Goal: Task Accomplishment & Management: Use online tool/utility

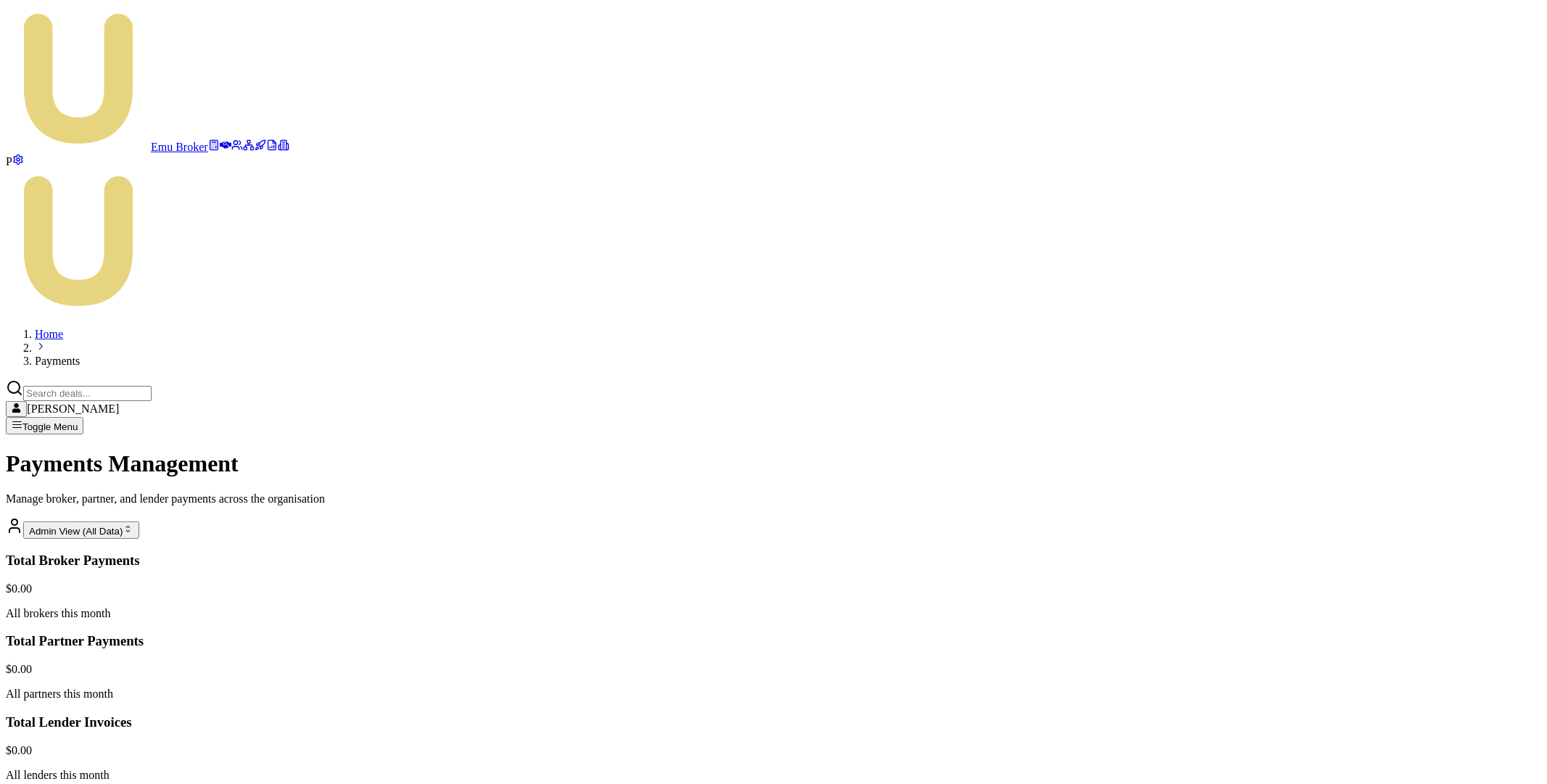
click at [517, 451] on main "Payments Management Manage broker, partner, and lender payments across the orga…" at bounding box center [773, 657] width 1535 height 414
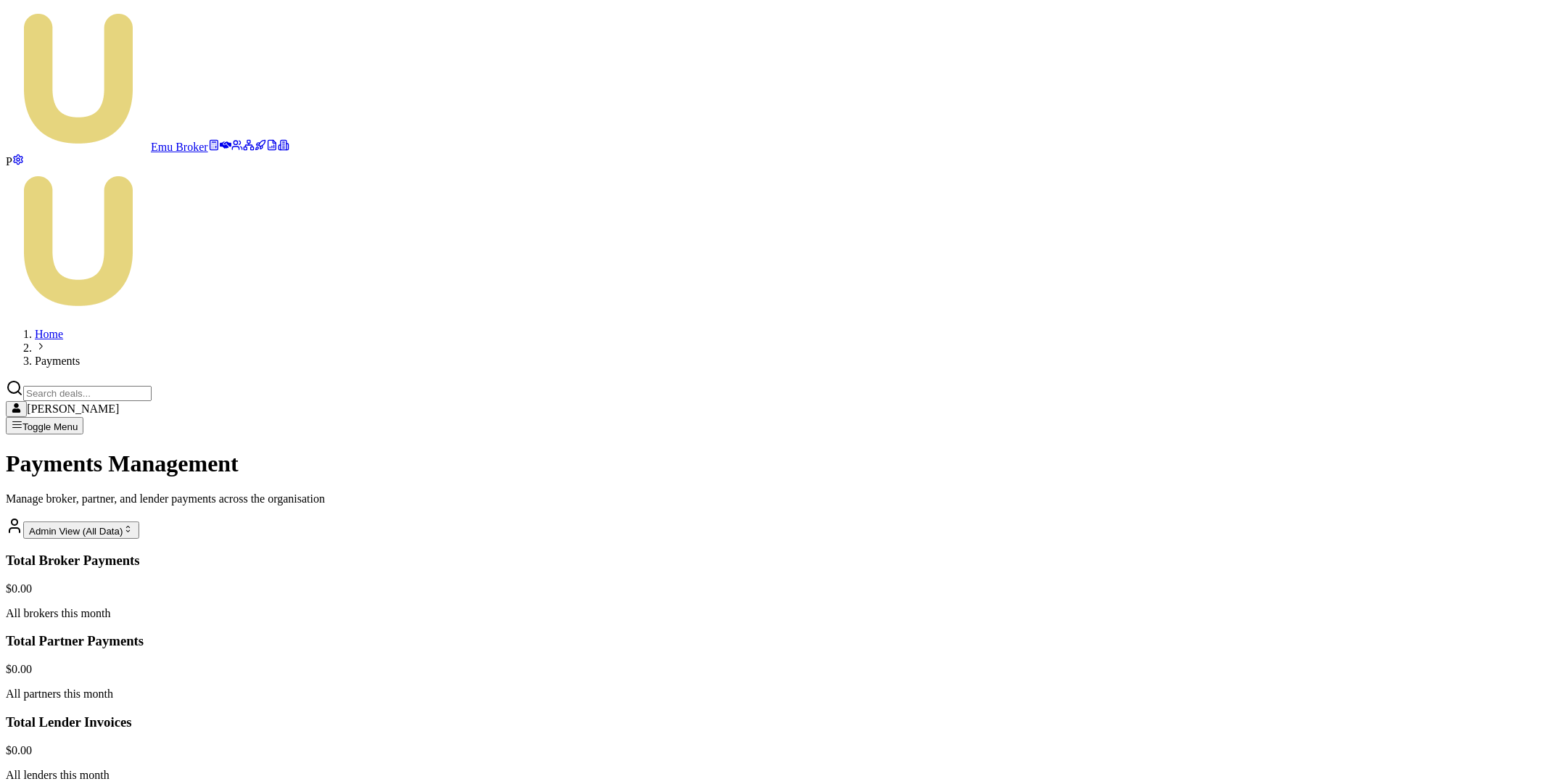
click at [1378, 429] on html "Emu Broker P Home Payments Matt Leeburn Toggle Menu Payments Management Manage …" at bounding box center [774, 564] width 1547 height 1129
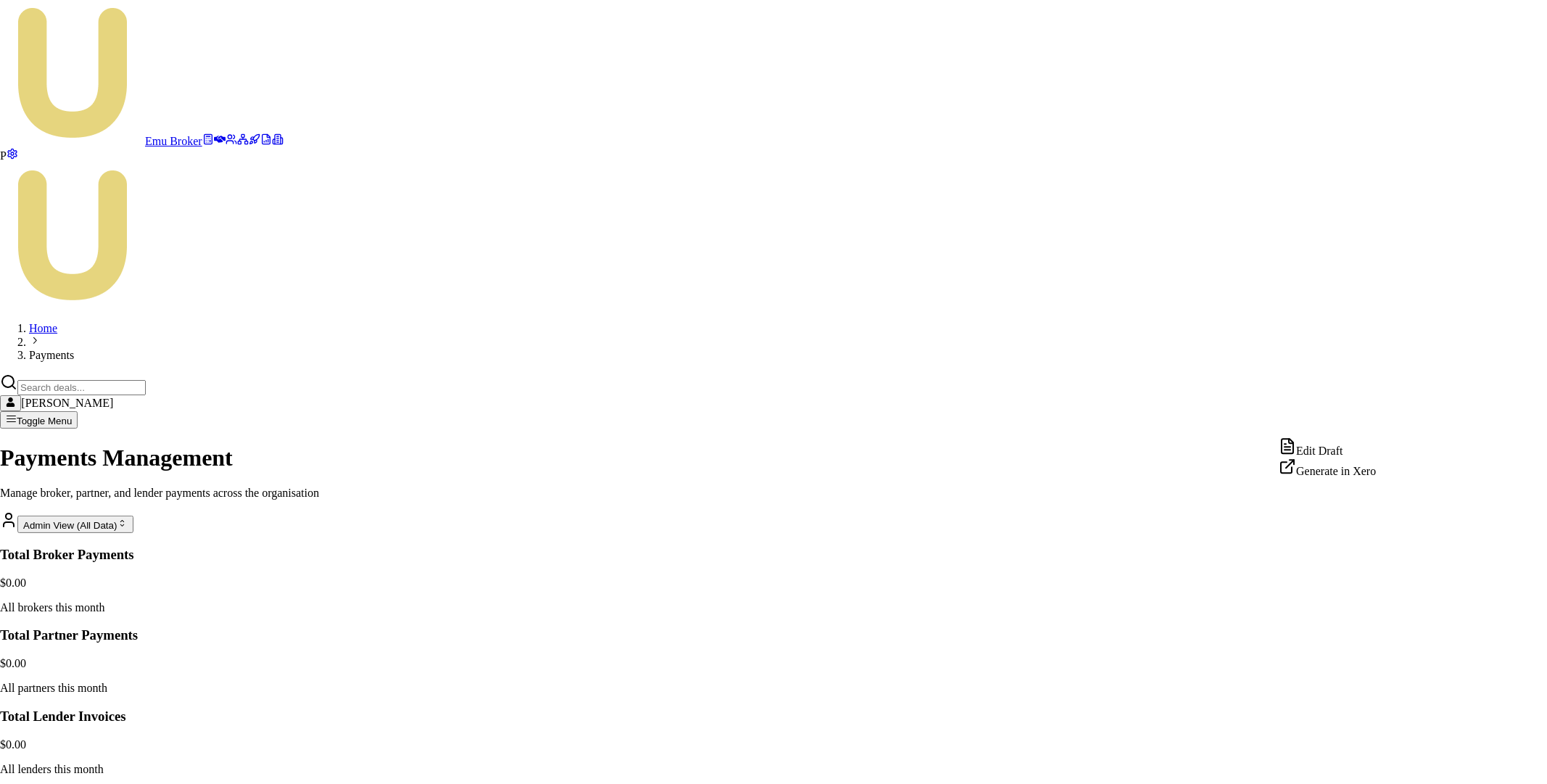
click at [1121, 660] on html "Emu Broker P Home Payments Matt Leeburn Toggle Menu Payments Management Manage …" at bounding box center [774, 561] width 1547 height 1123
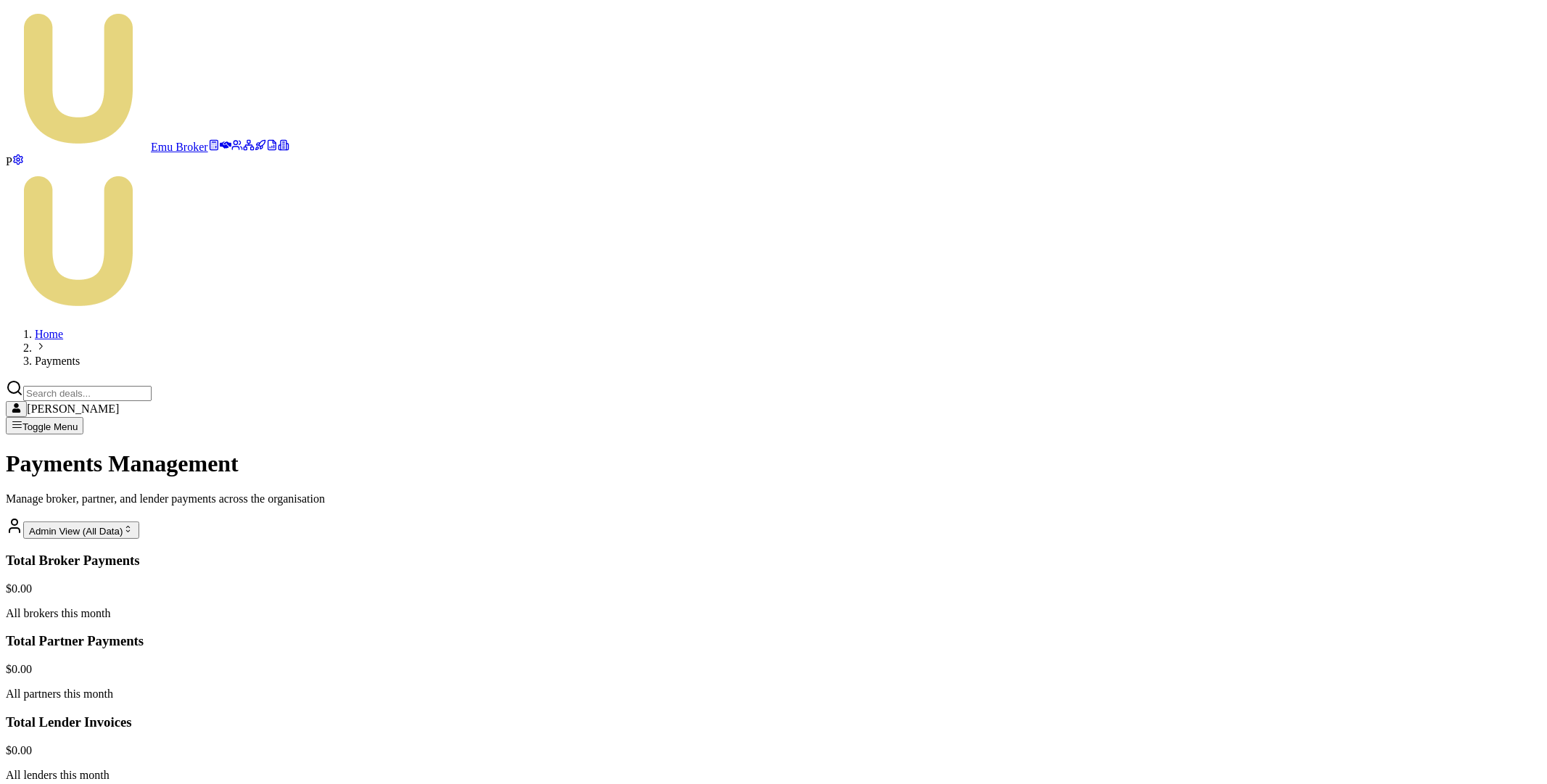
click at [413, 451] on main "Payments Management Manage broker, partner, and lender payments across the orga…" at bounding box center [773, 657] width 1535 height 414
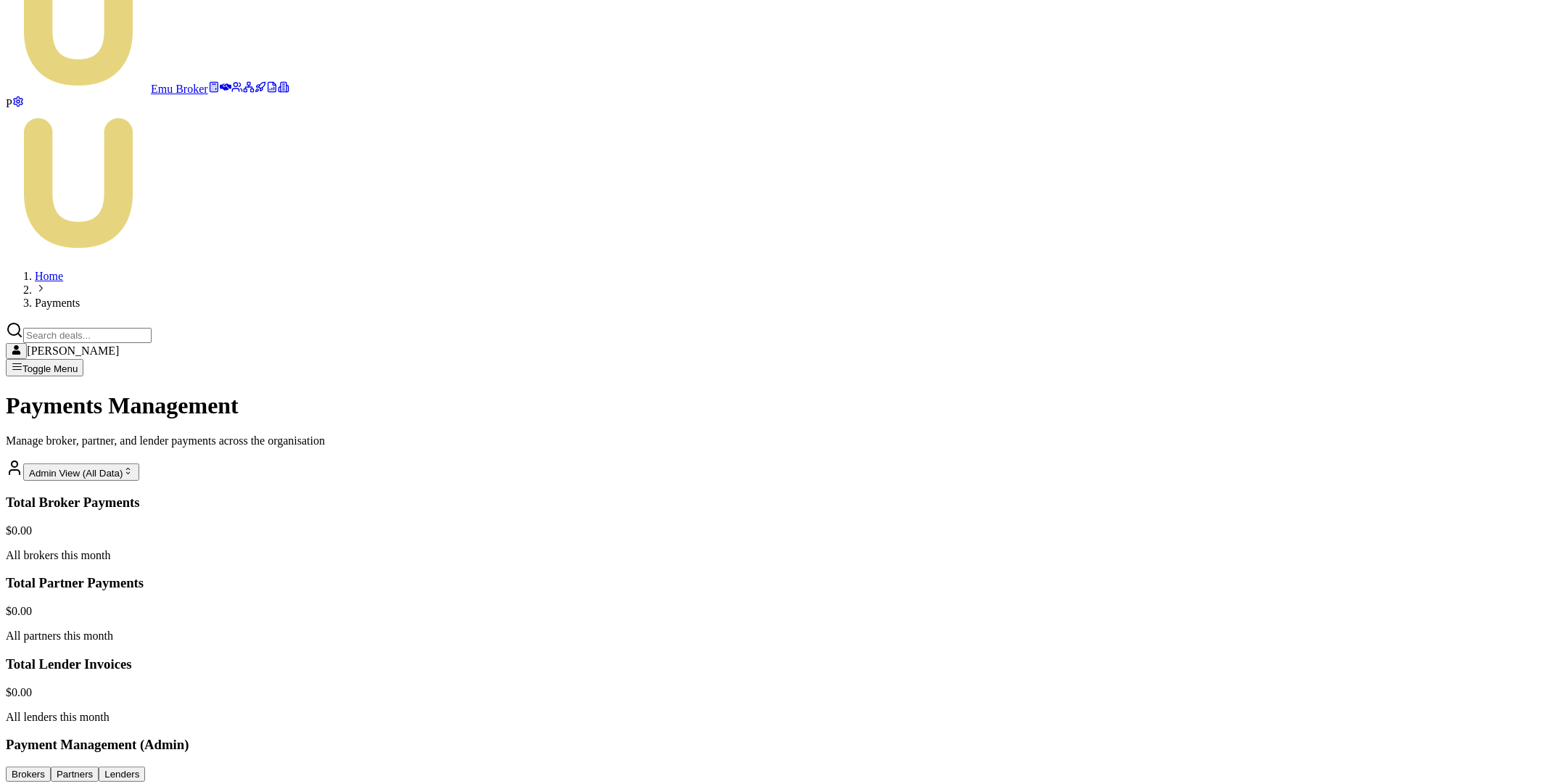
scroll to position [140, 0]
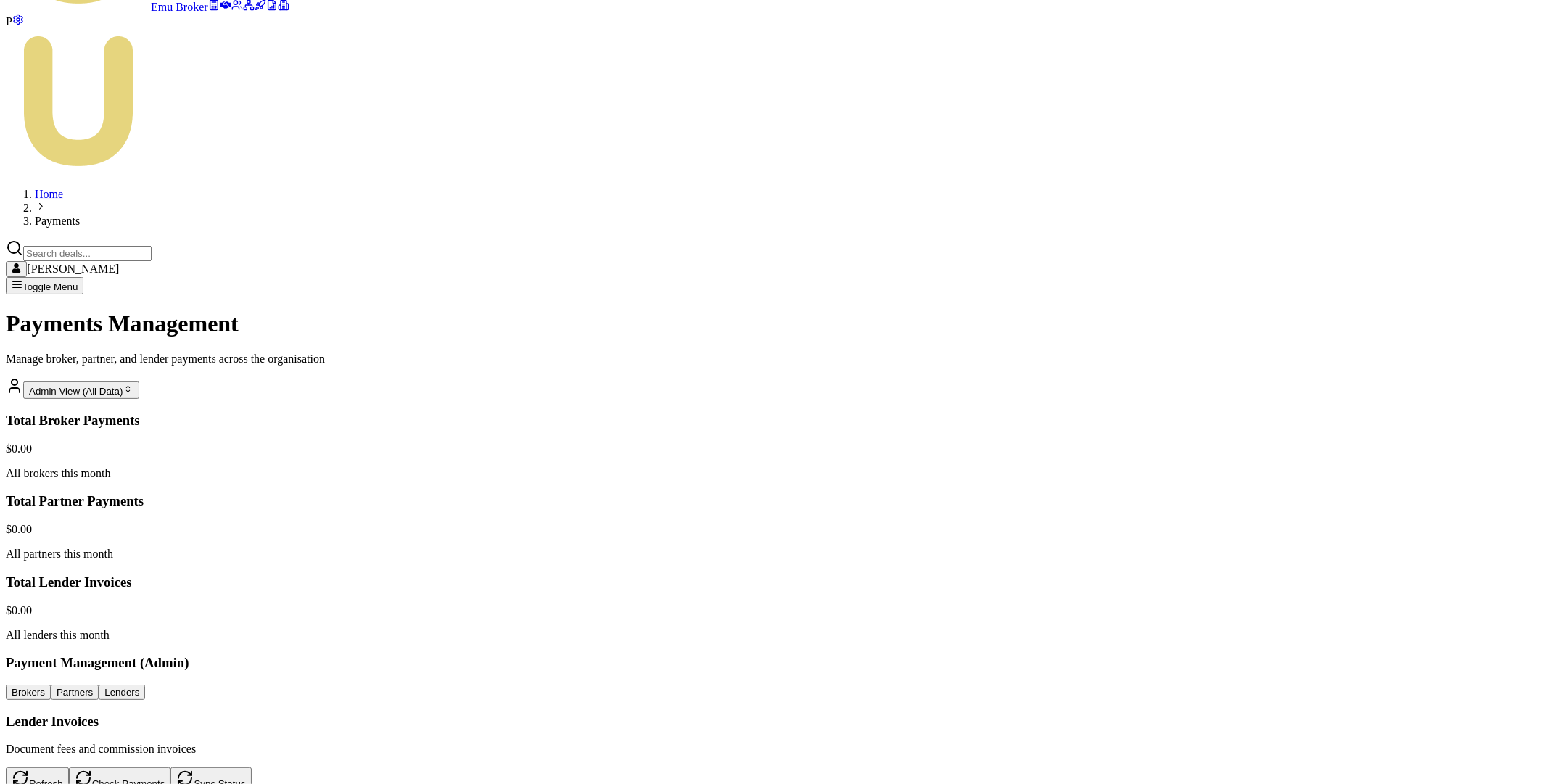
click at [333, 310] on main "Payments Management Manage broker, partner, and lender payments across the orga…" at bounding box center [773, 750] width 1535 height 881
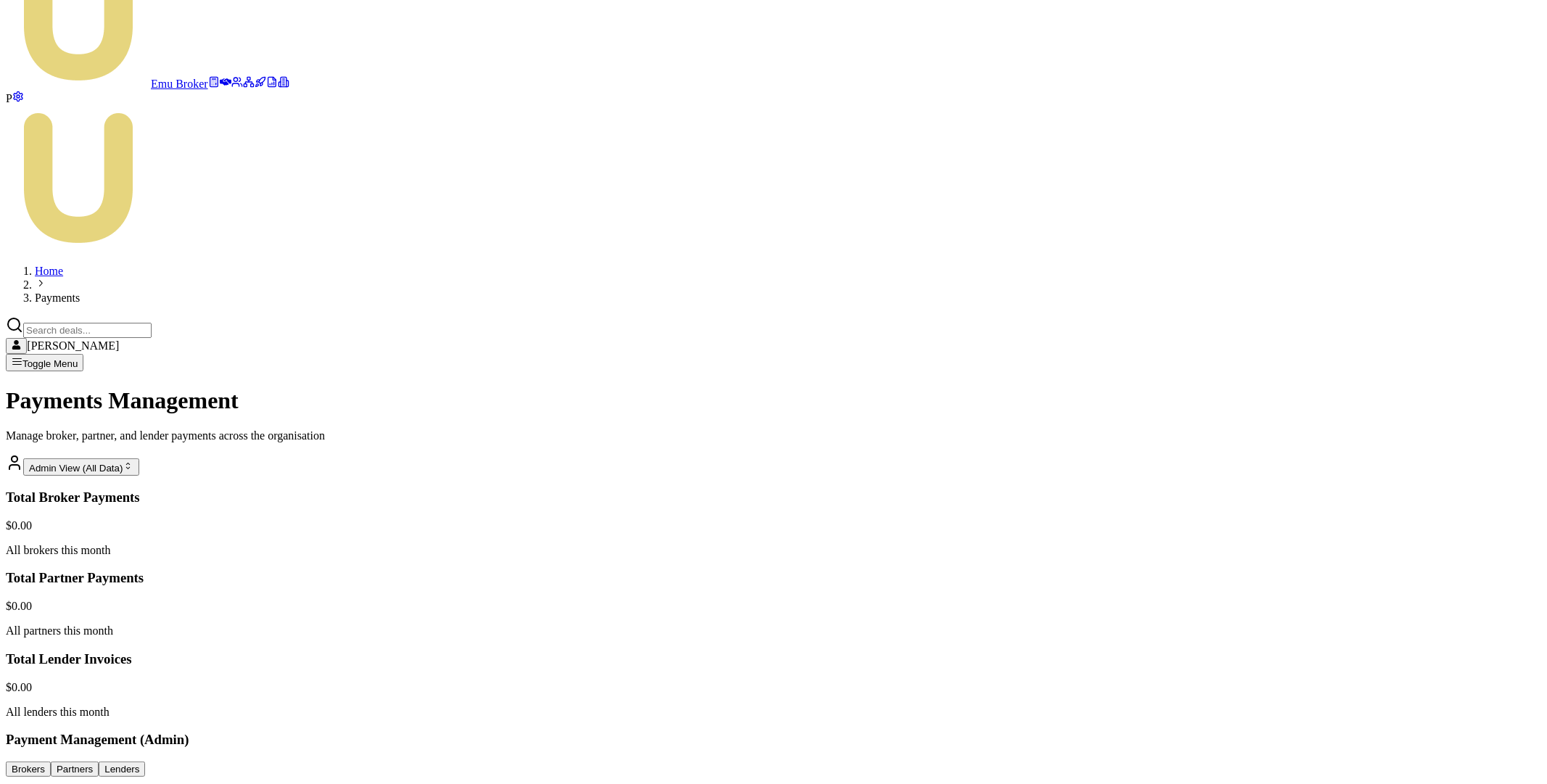
scroll to position [90, 0]
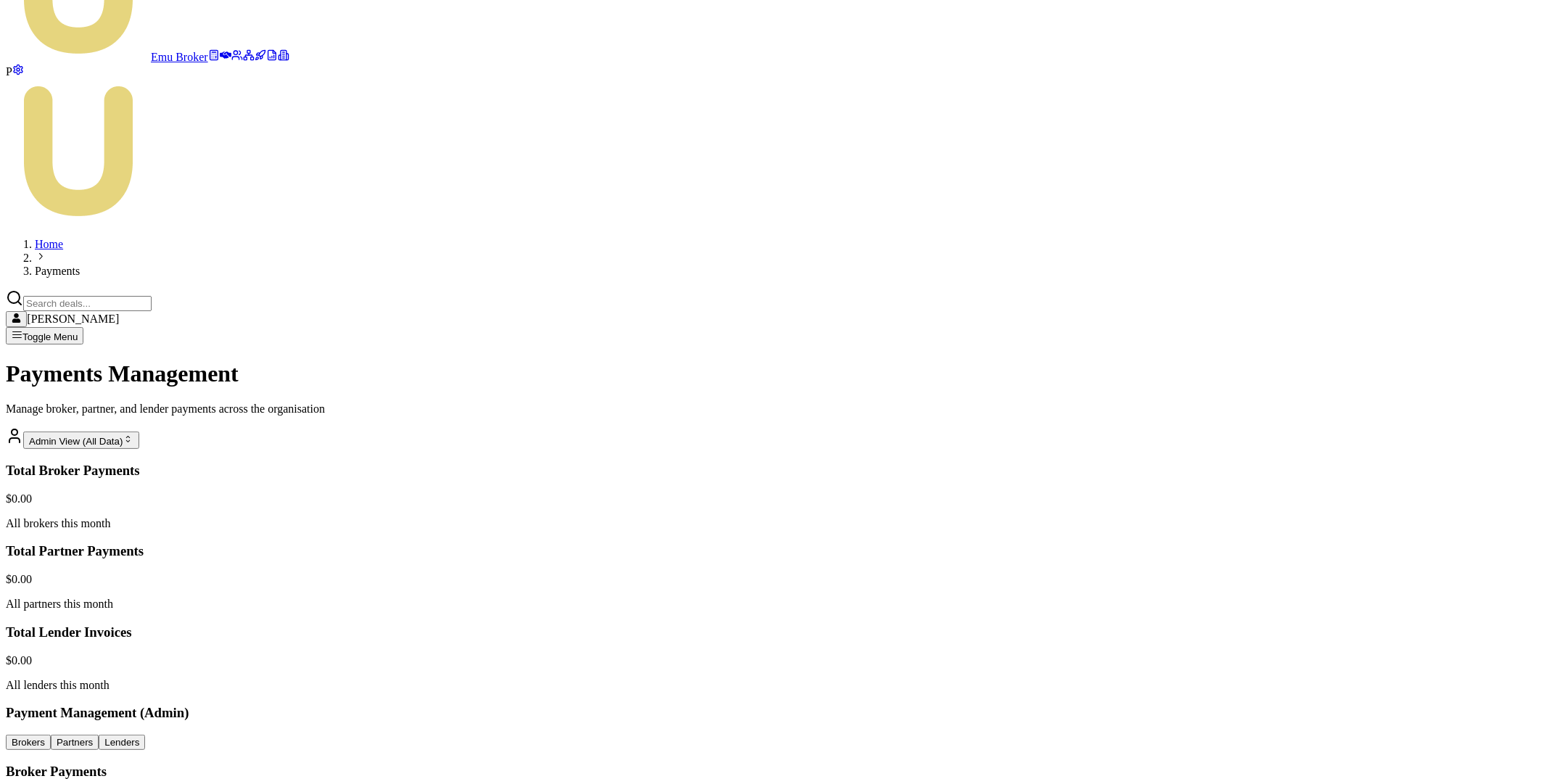
click at [1223, 360] on main "Payments Management Manage broker, partner, and lender payments across the orga…" at bounding box center [773, 781] width 1535 height 842
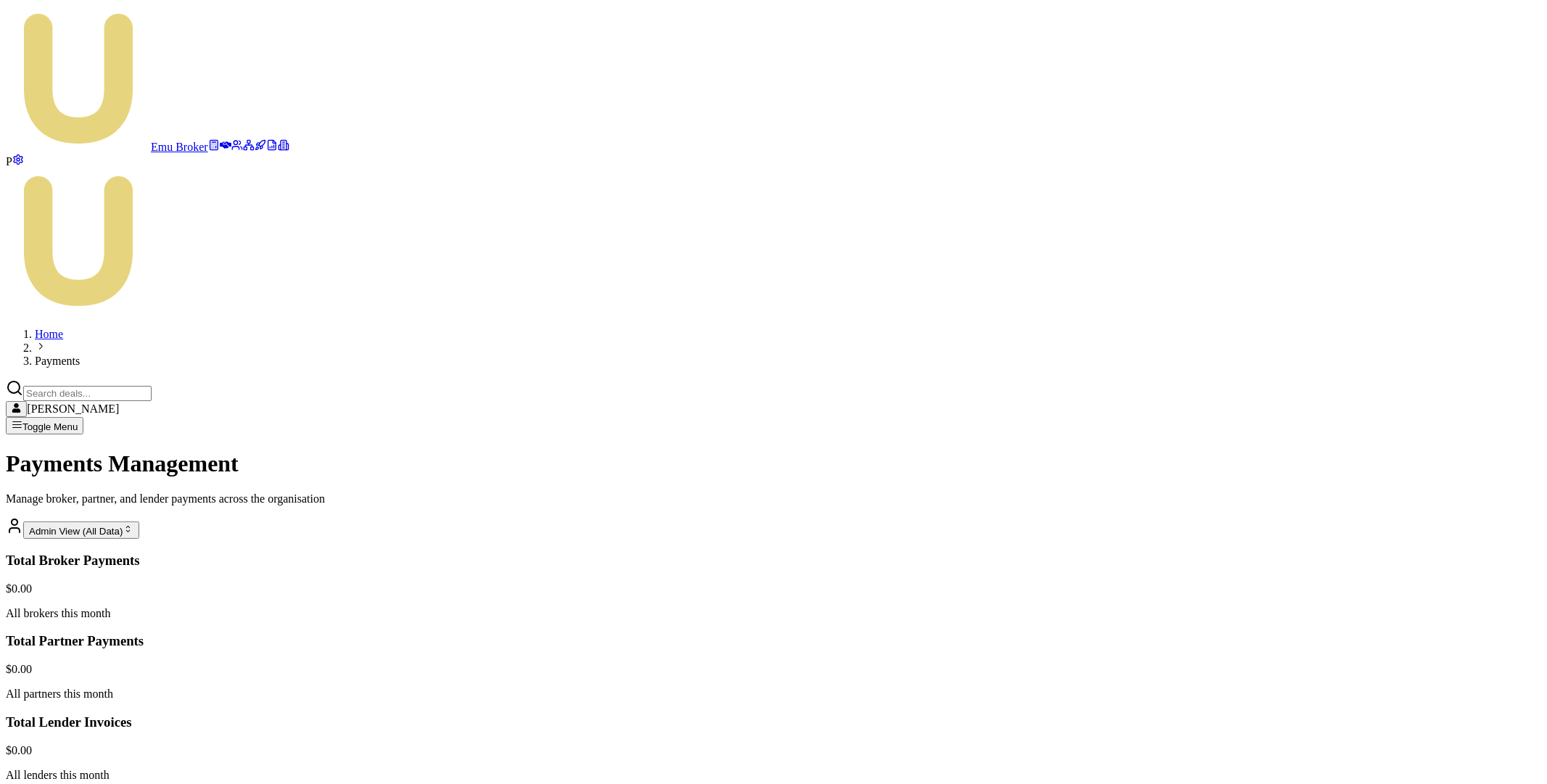
scroll to position [90, 0]
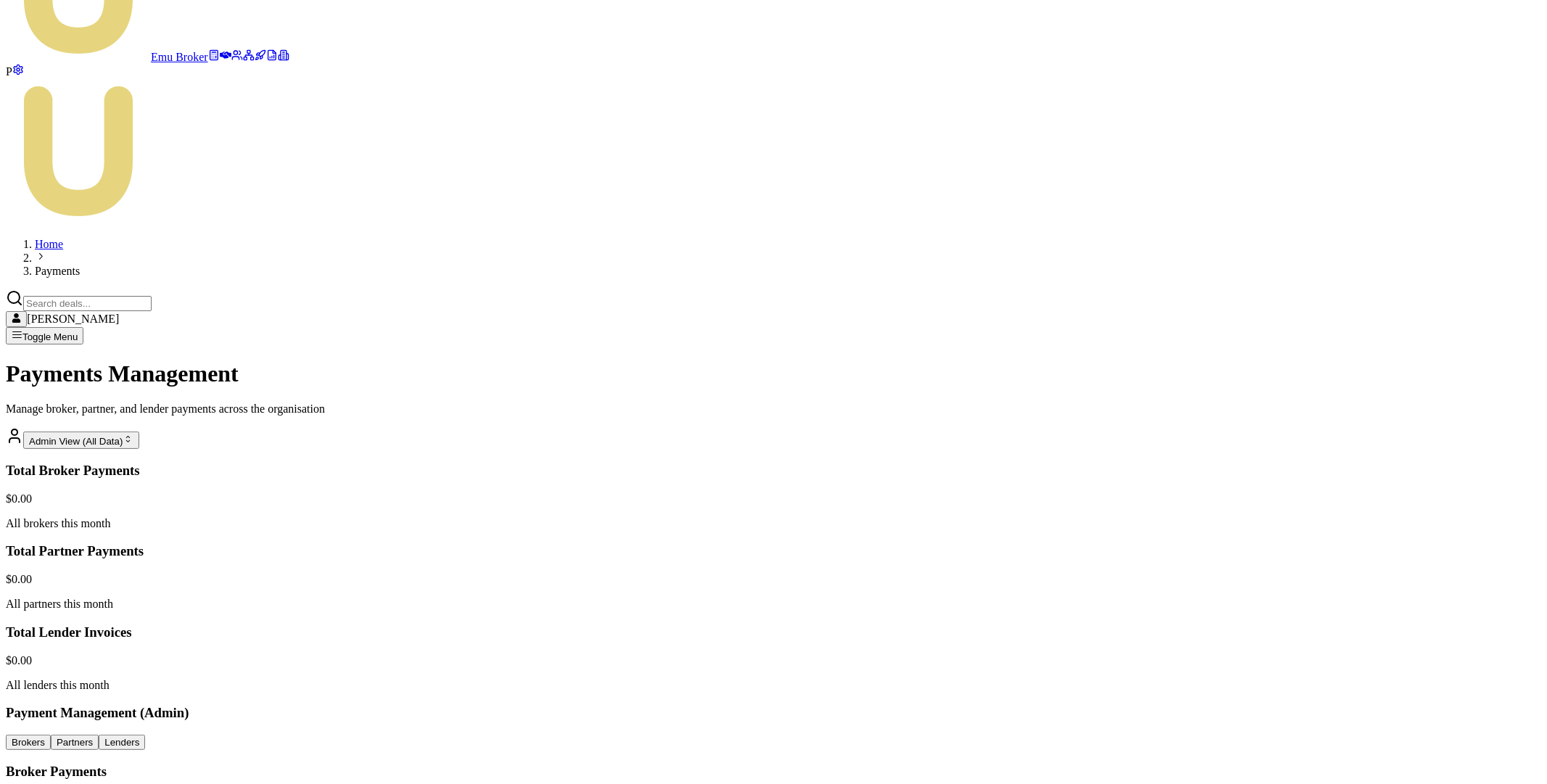
click at [1233, 360] on main "Payments Management Manage broker, partner, and lender payments across the orga…" at bounding box center [773, 781] width 1535 height 842
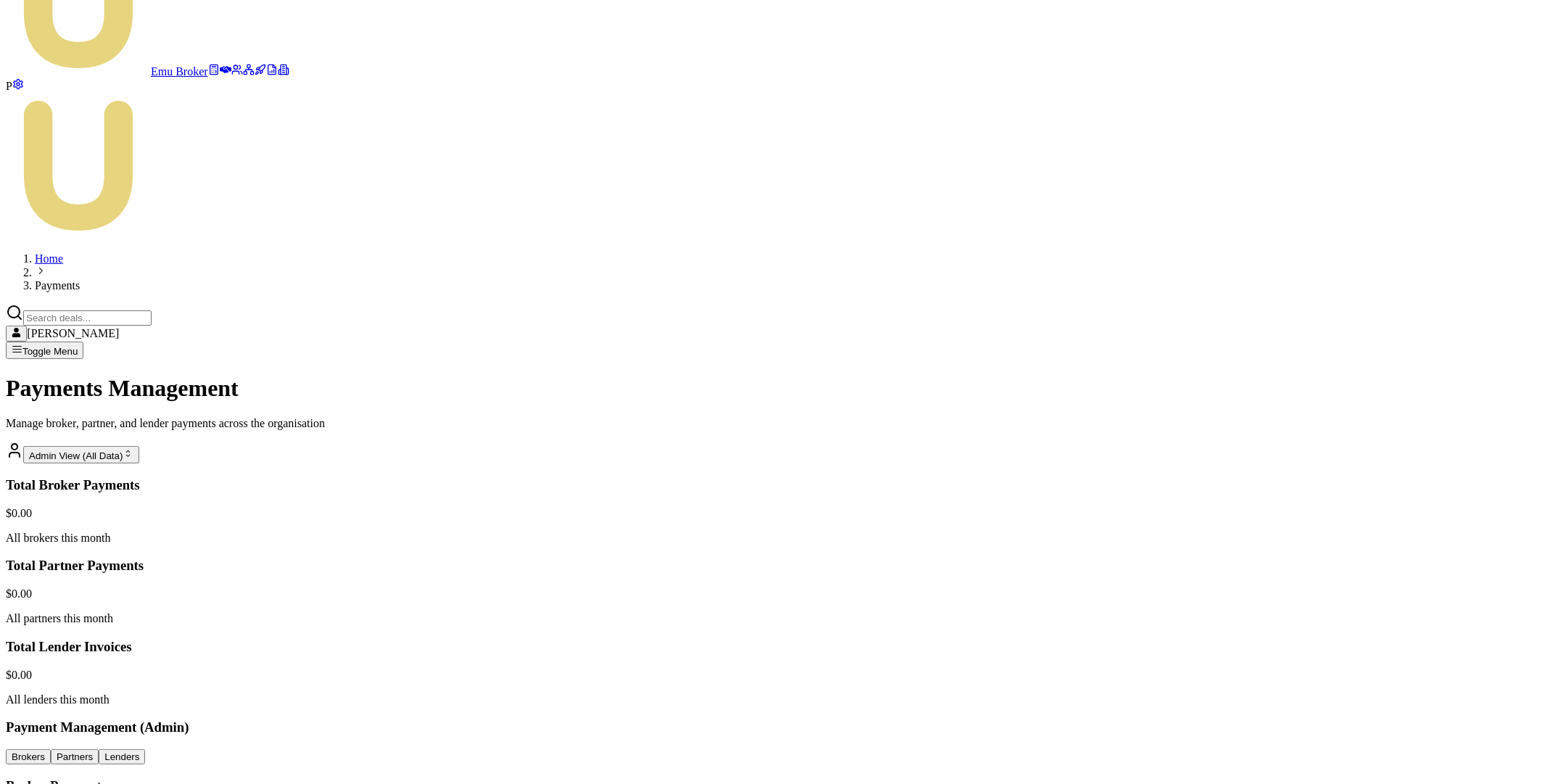
scroll to position [90, 0]
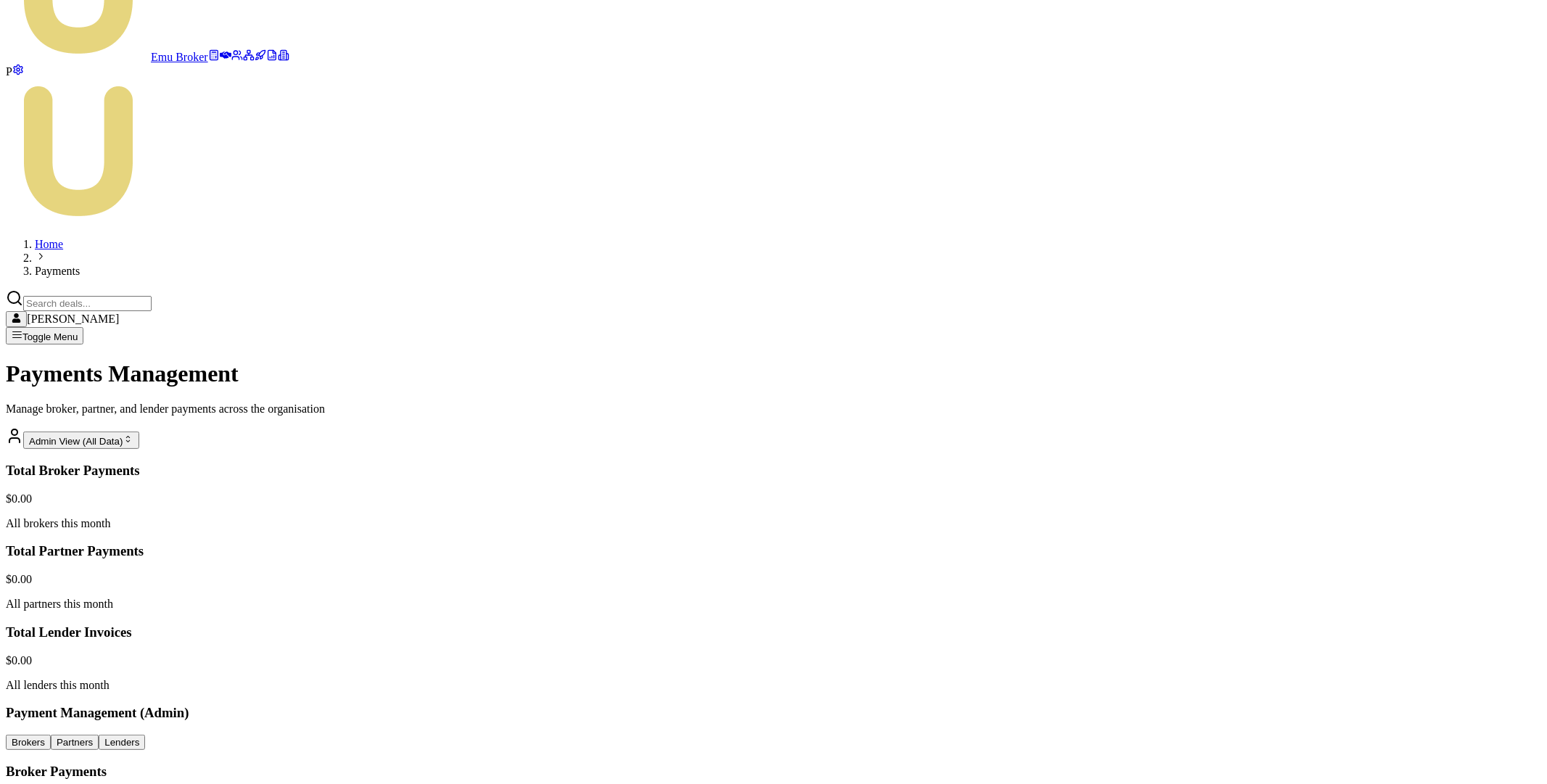
click at [1381, 333] on html "Emu Broker P Home Payments Matt Leeburn Toggle Menu Payments Management Manage …" at bounding box center [774, 562] width 1547 height 1303
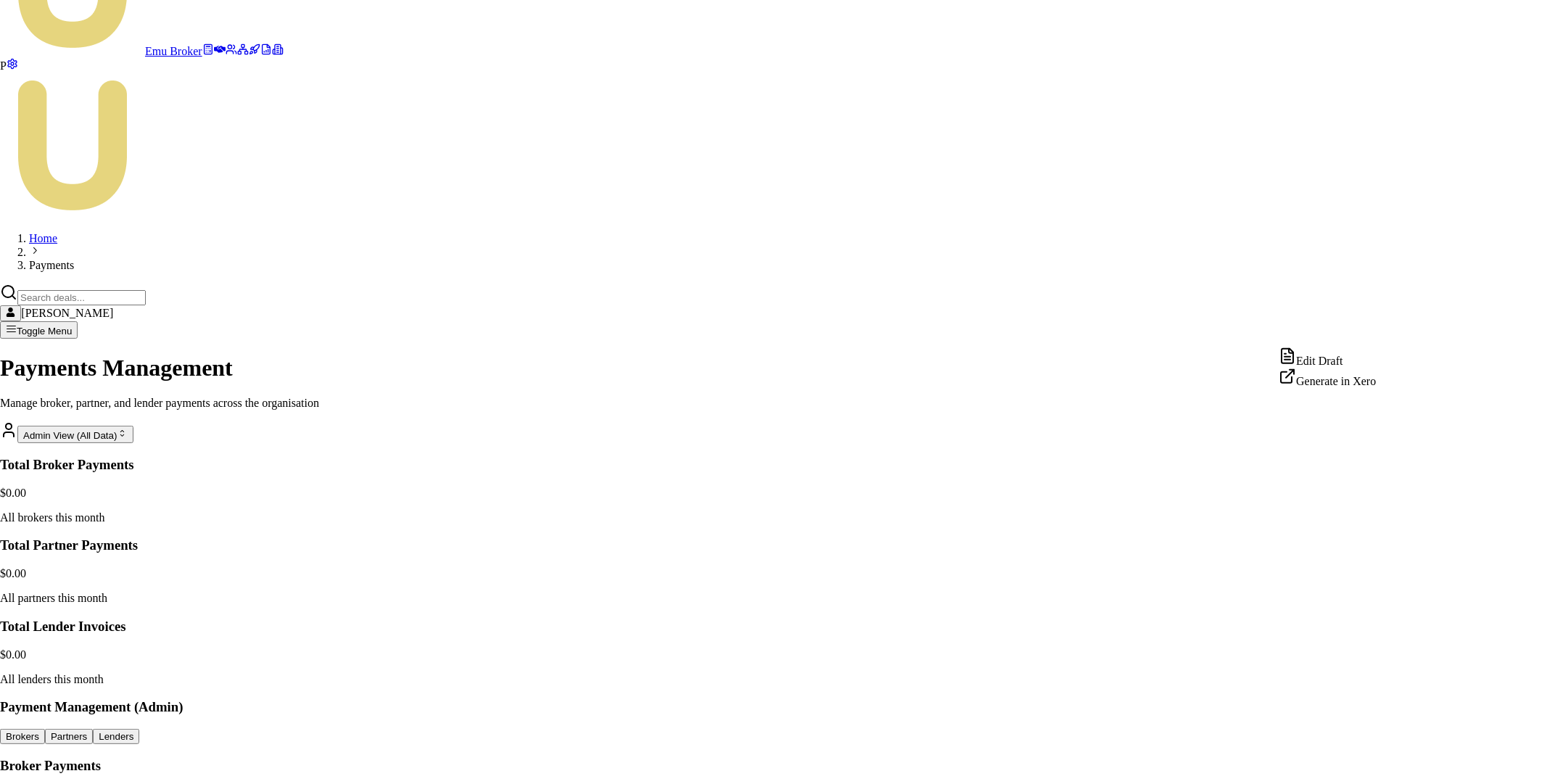
click at [1349, 363] on div "Edit Draft" at bounding box center [1327, 357] width 97 height 20
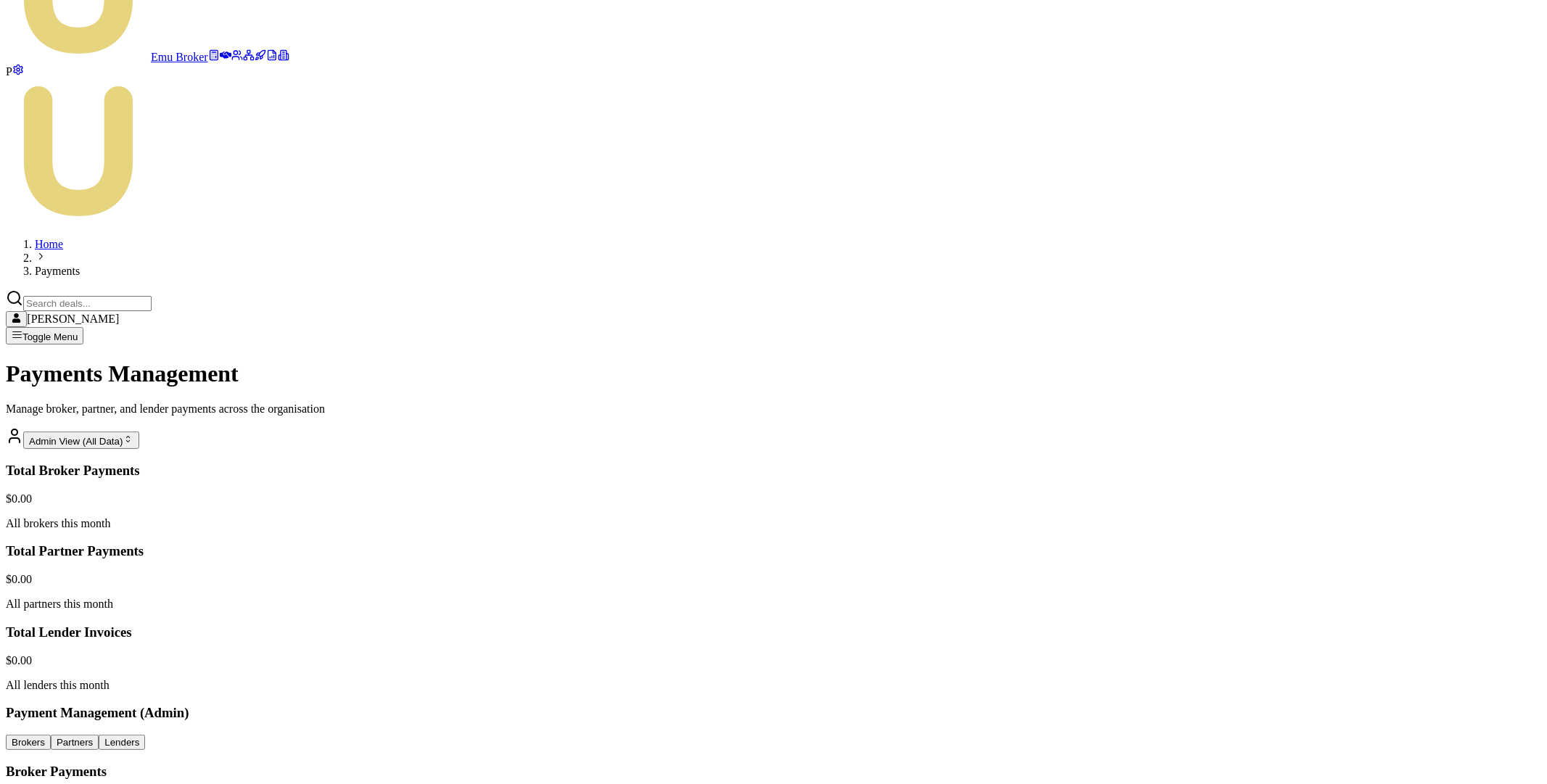
click at [1228, 360] on main "Payments Management Manage broker, partner, and lender payments across the orga…" at bounding box center [773, 781] width 1535 height 842
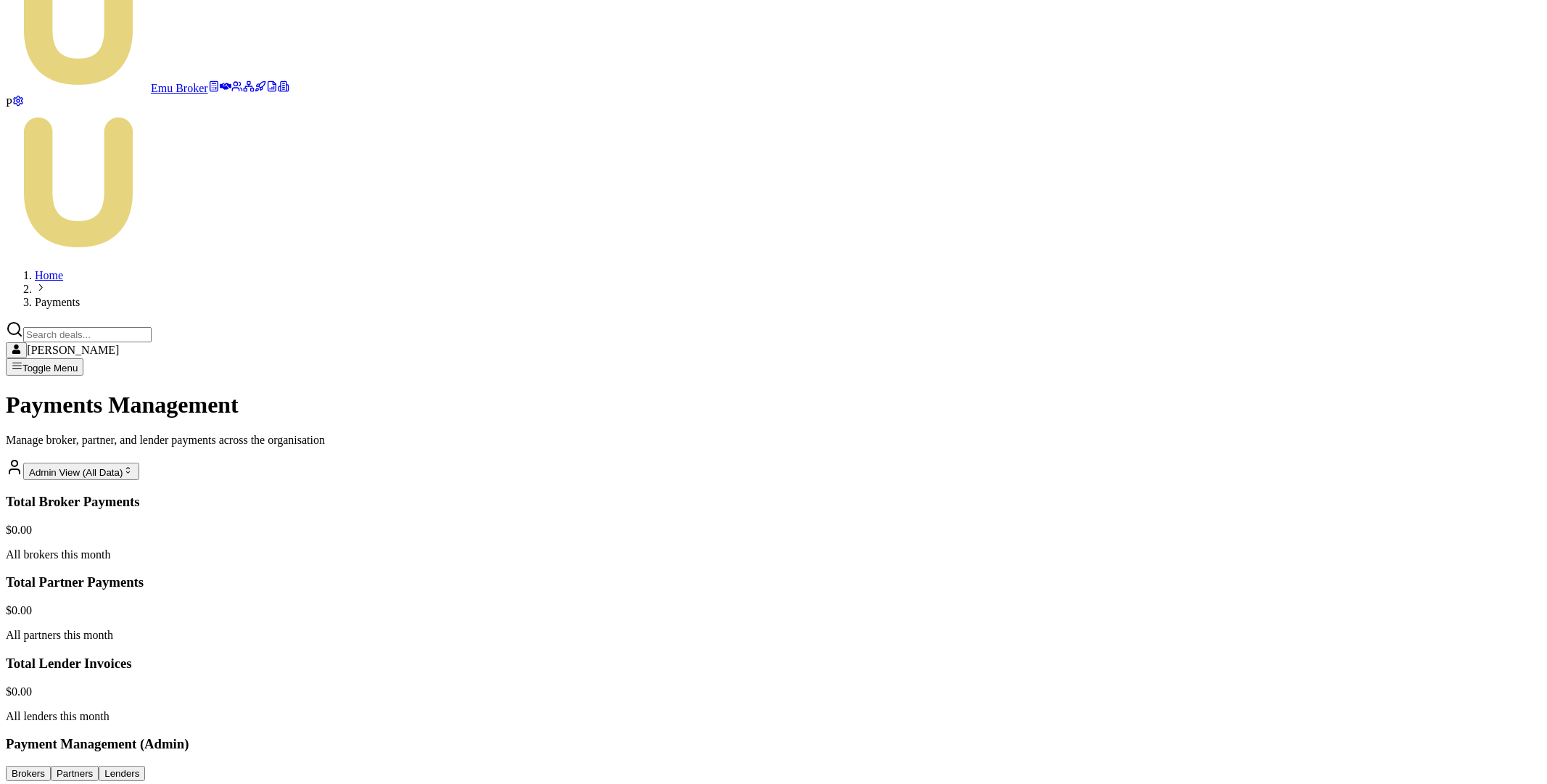
scroll to position [140, 0]
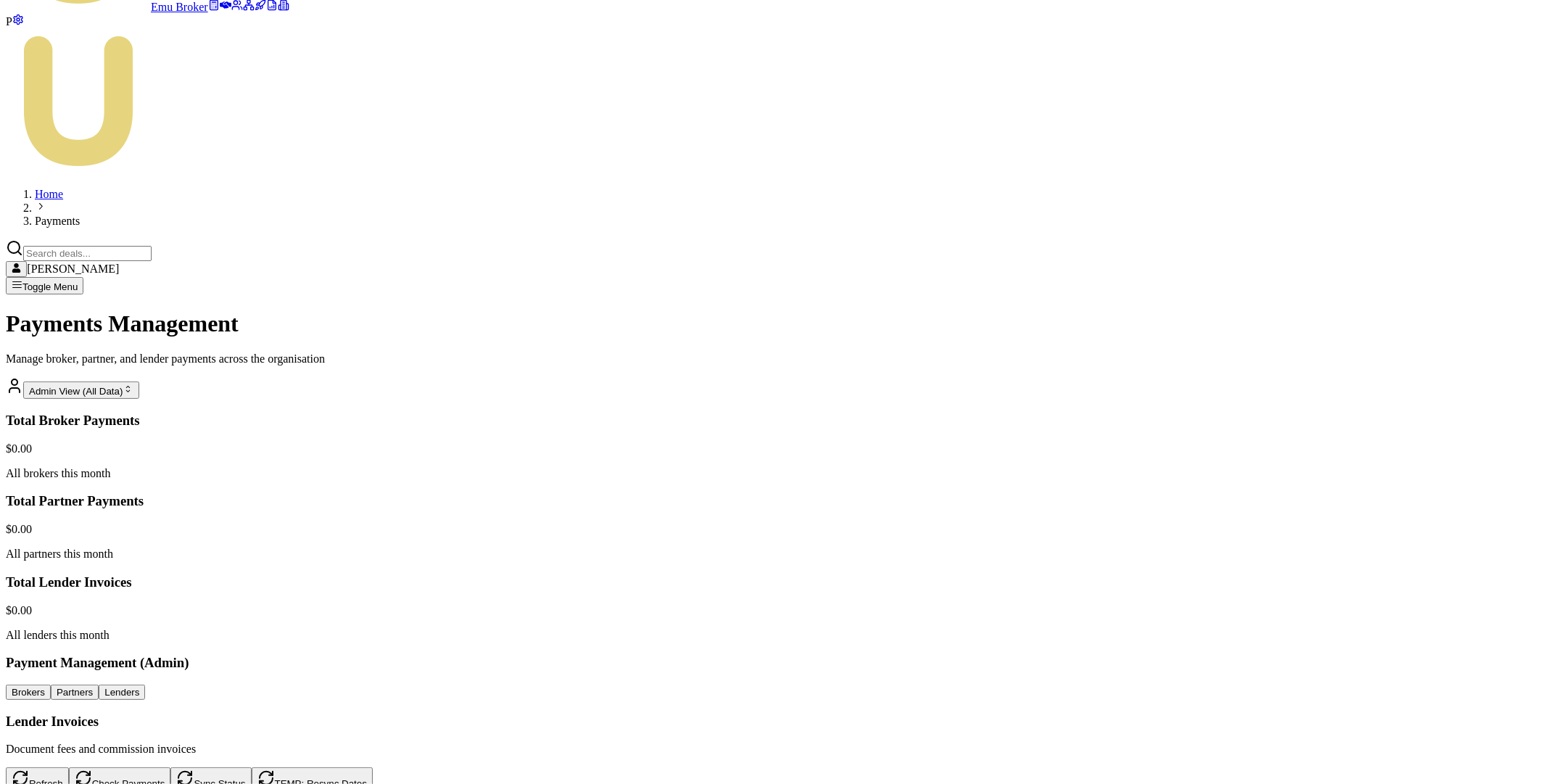
click at [373, 767] on button "TEMP: Resync Dates" at bounding box center [312, 779] width 121 height 24
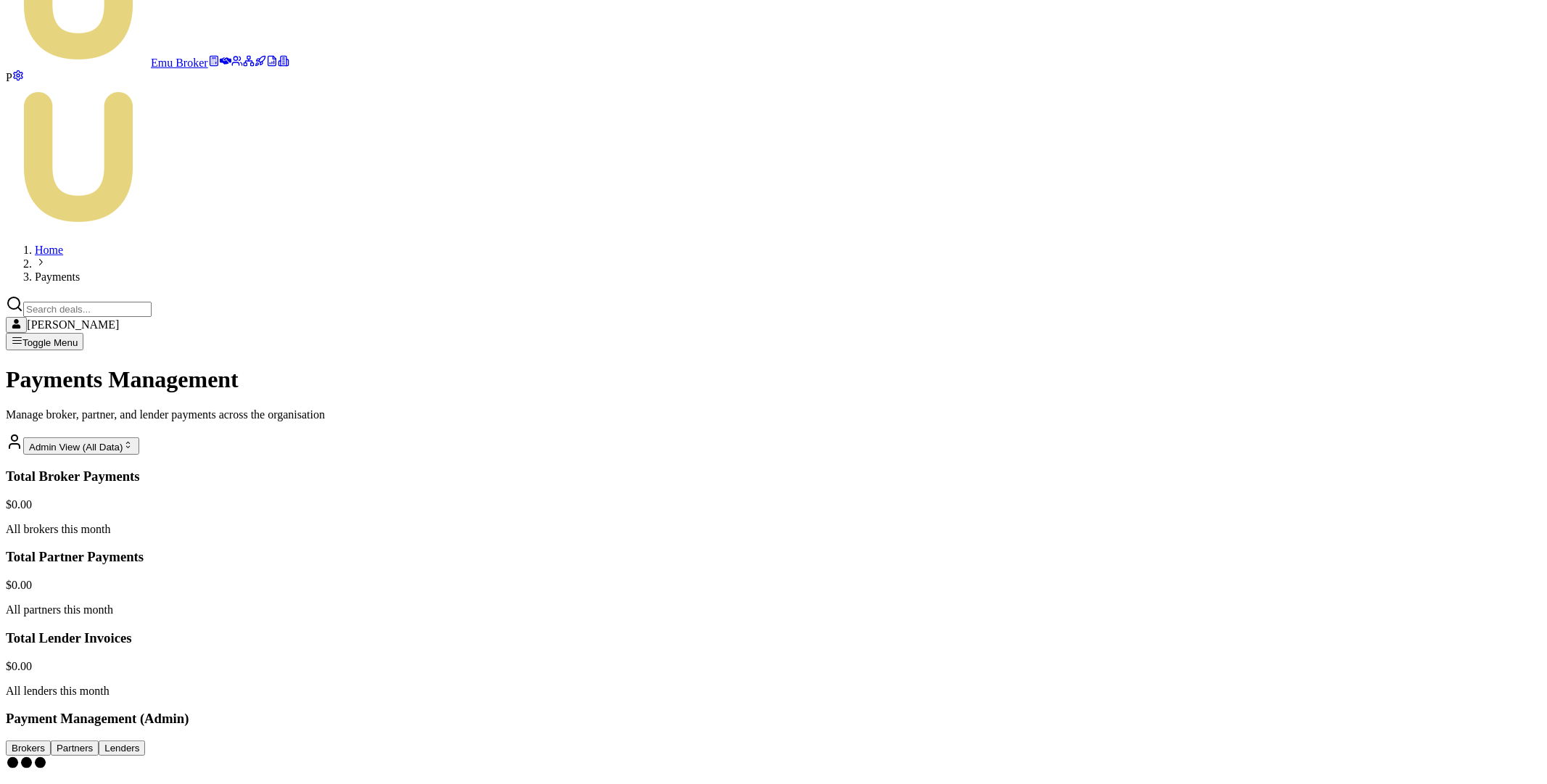
scroll to position [0, 0]
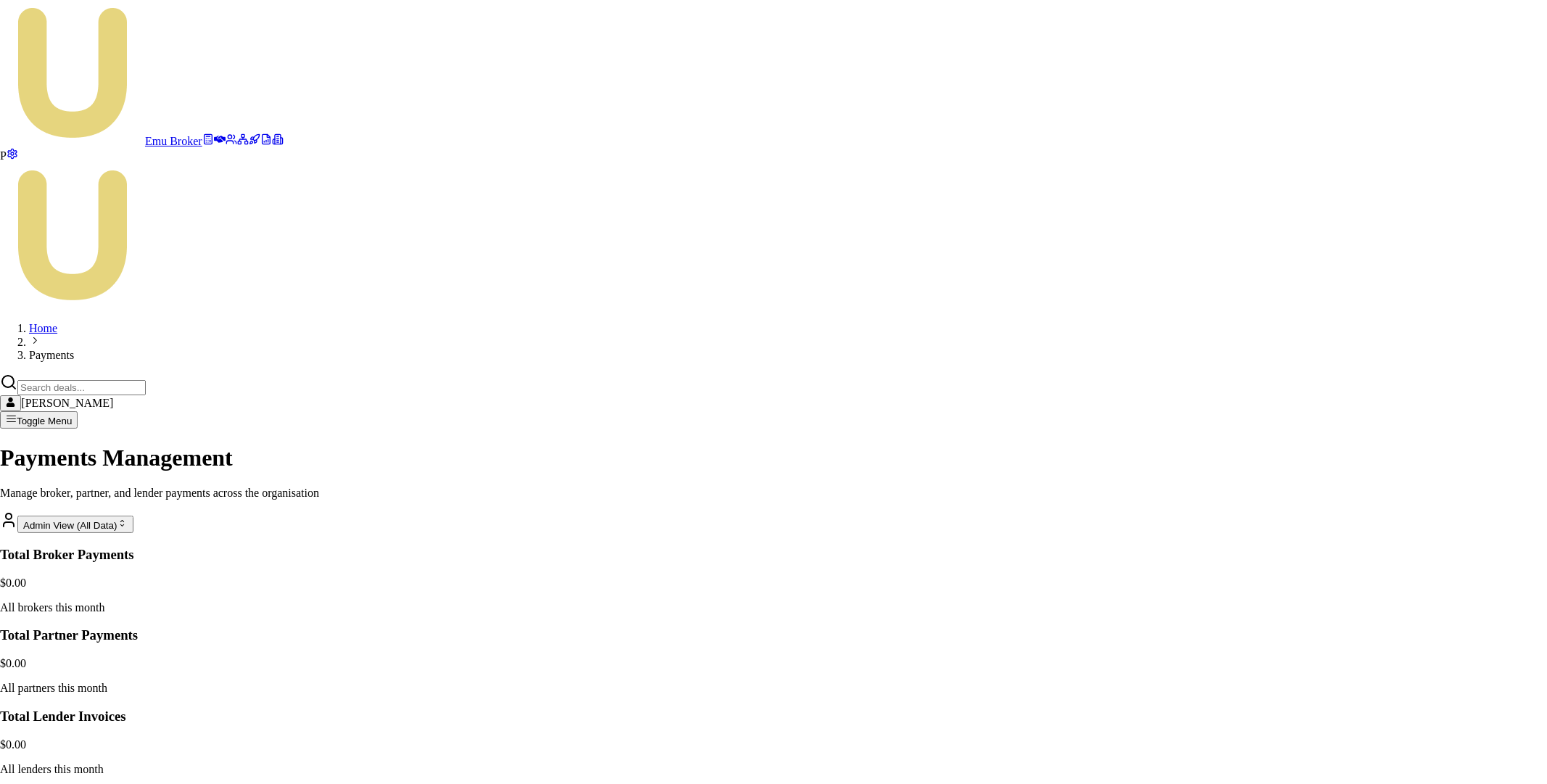
type input "[DATE]"
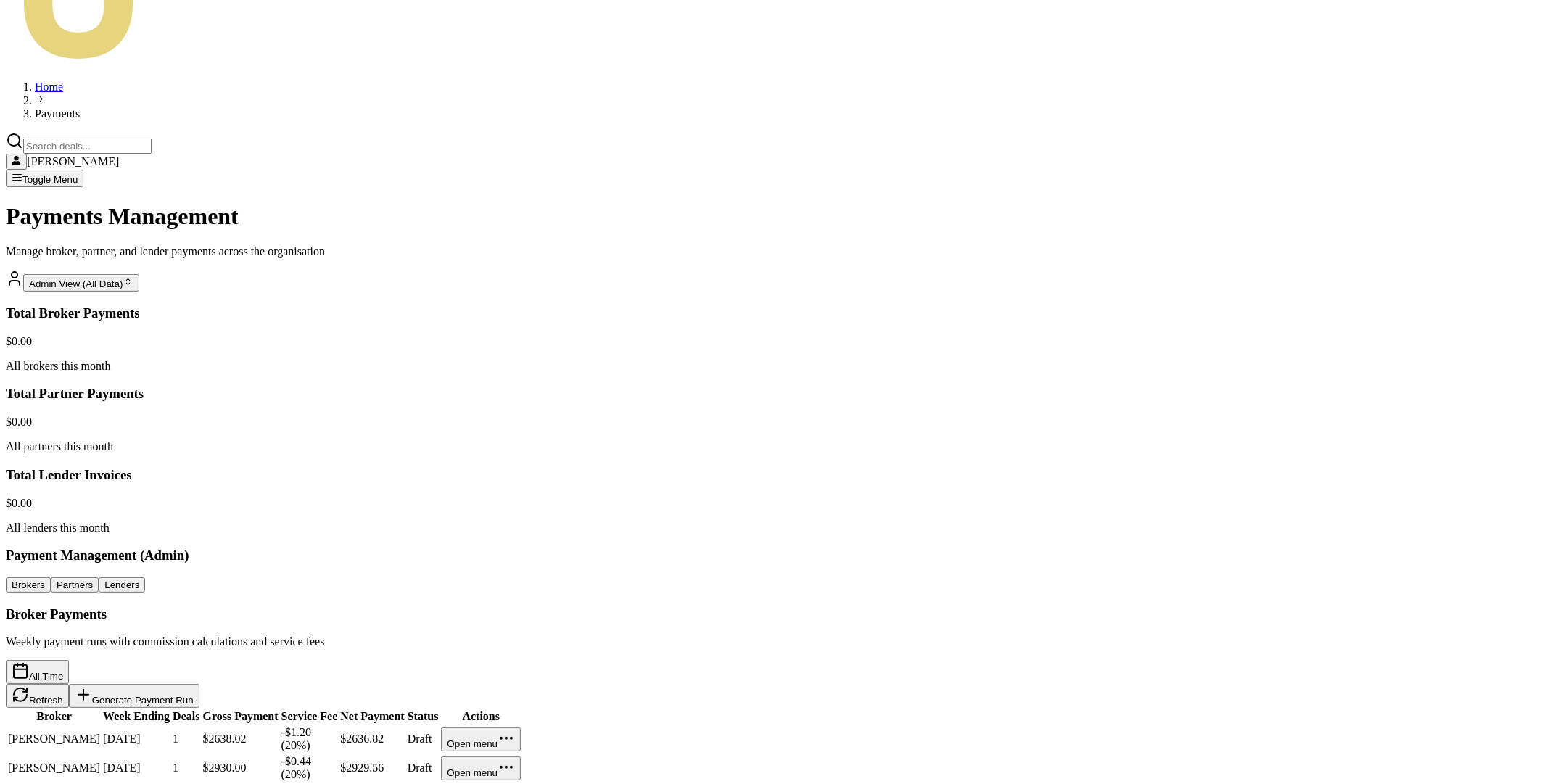
scroll to position [283, 0]
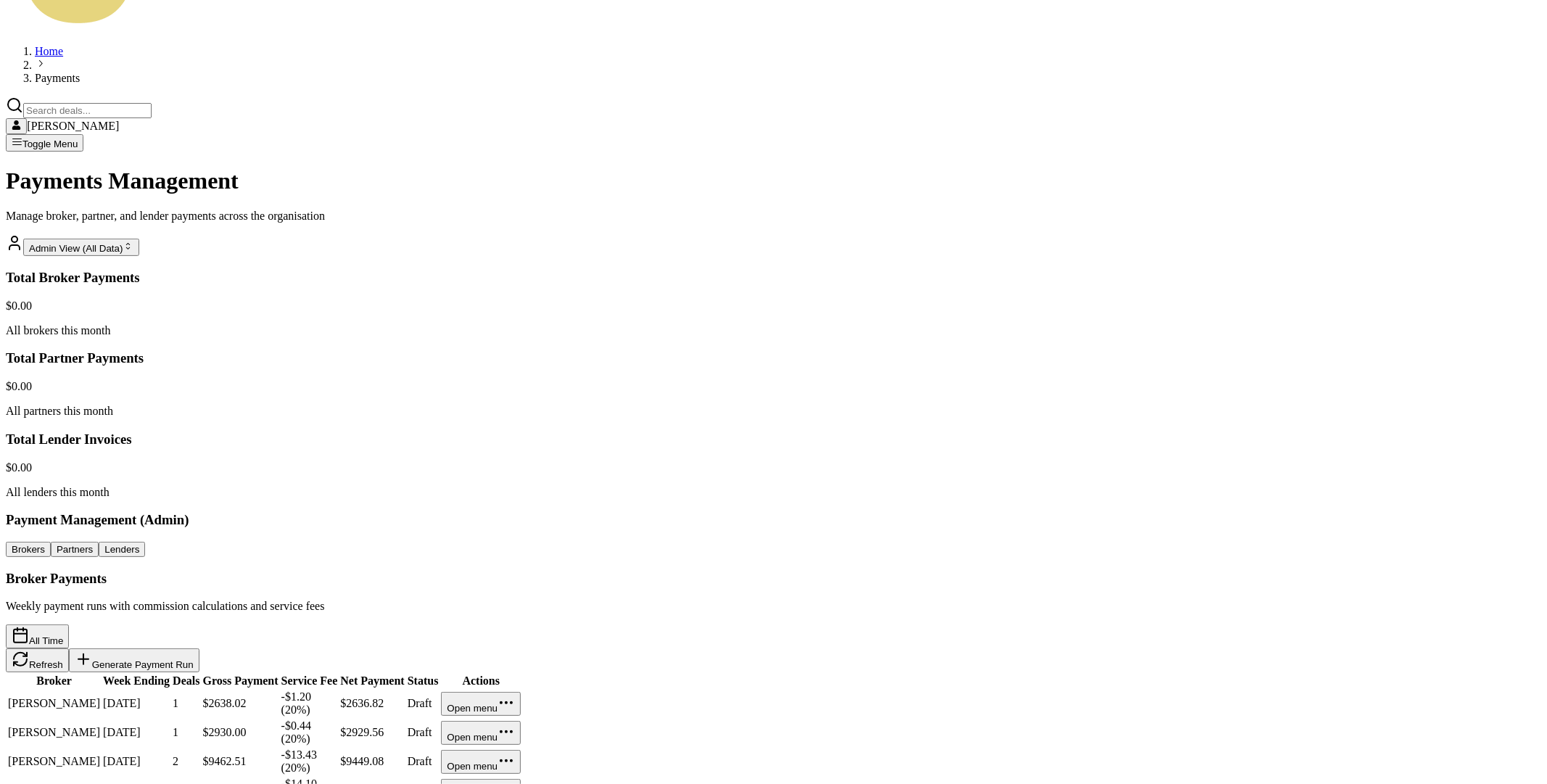
click at [27, 659] on icon at bounding box center [20, 662] width 13 height 6
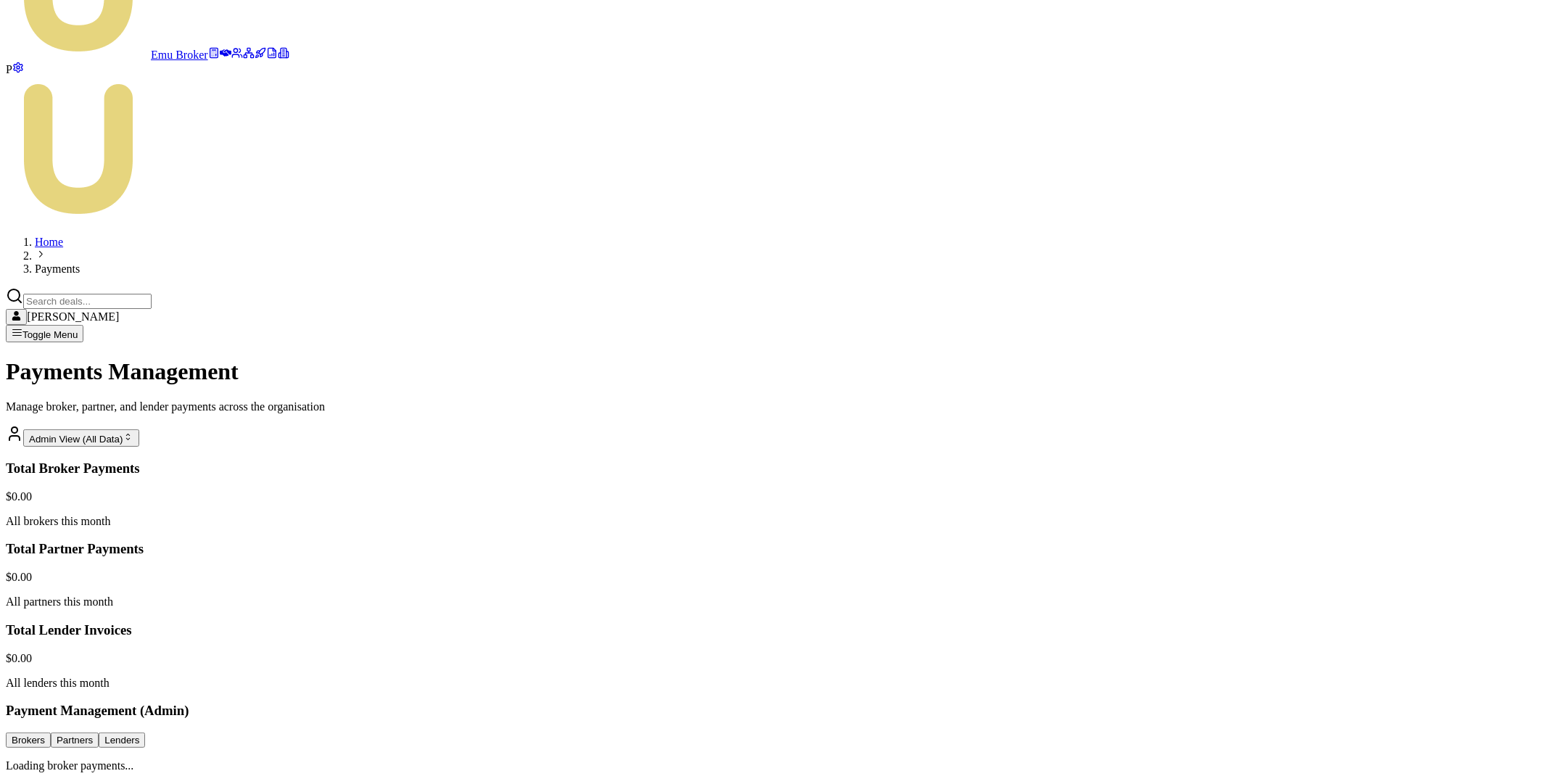
scroll to position [0, 0]
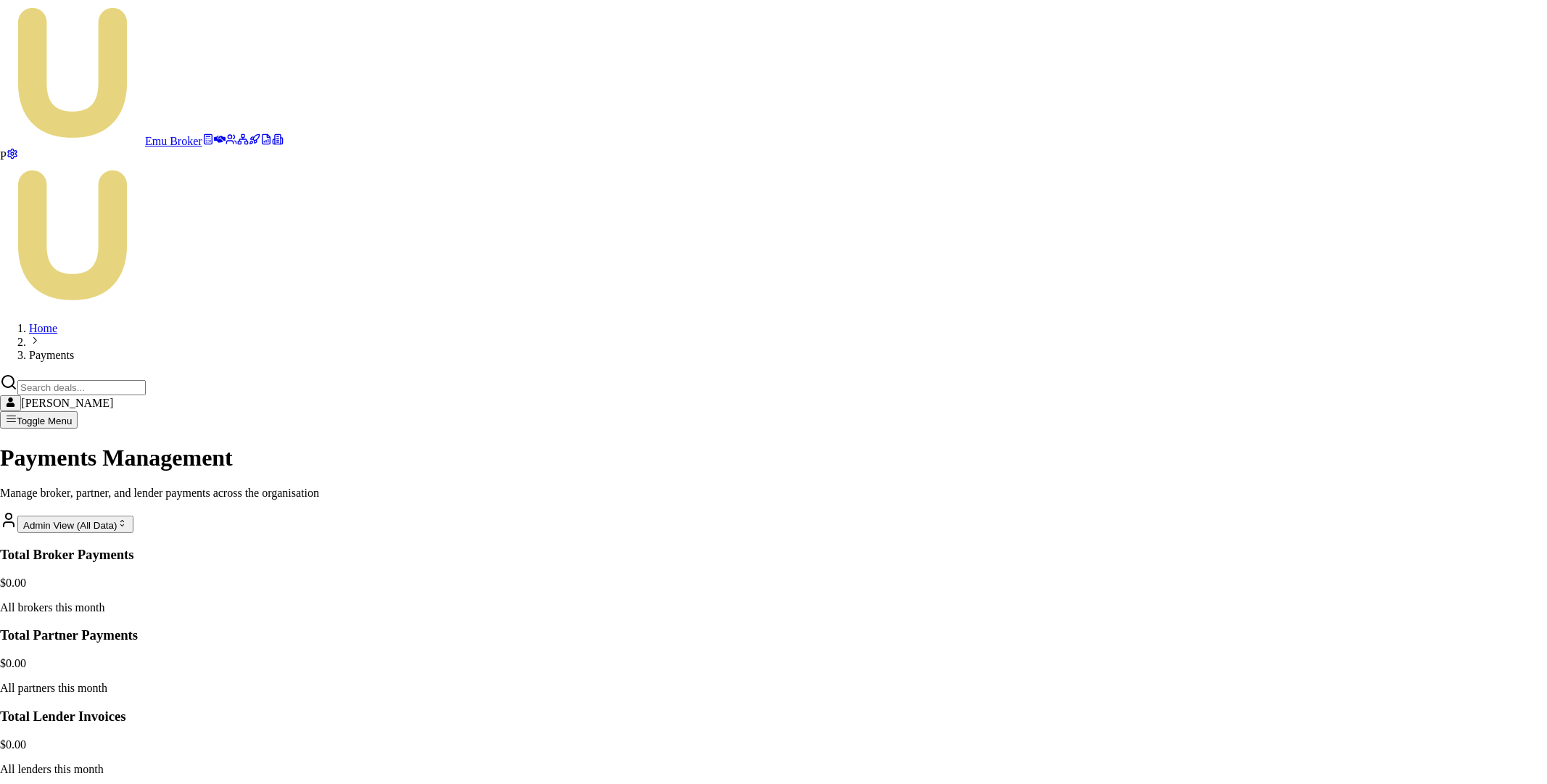
copy p "Looks for deals settled during this week (Monday to Sunday)"
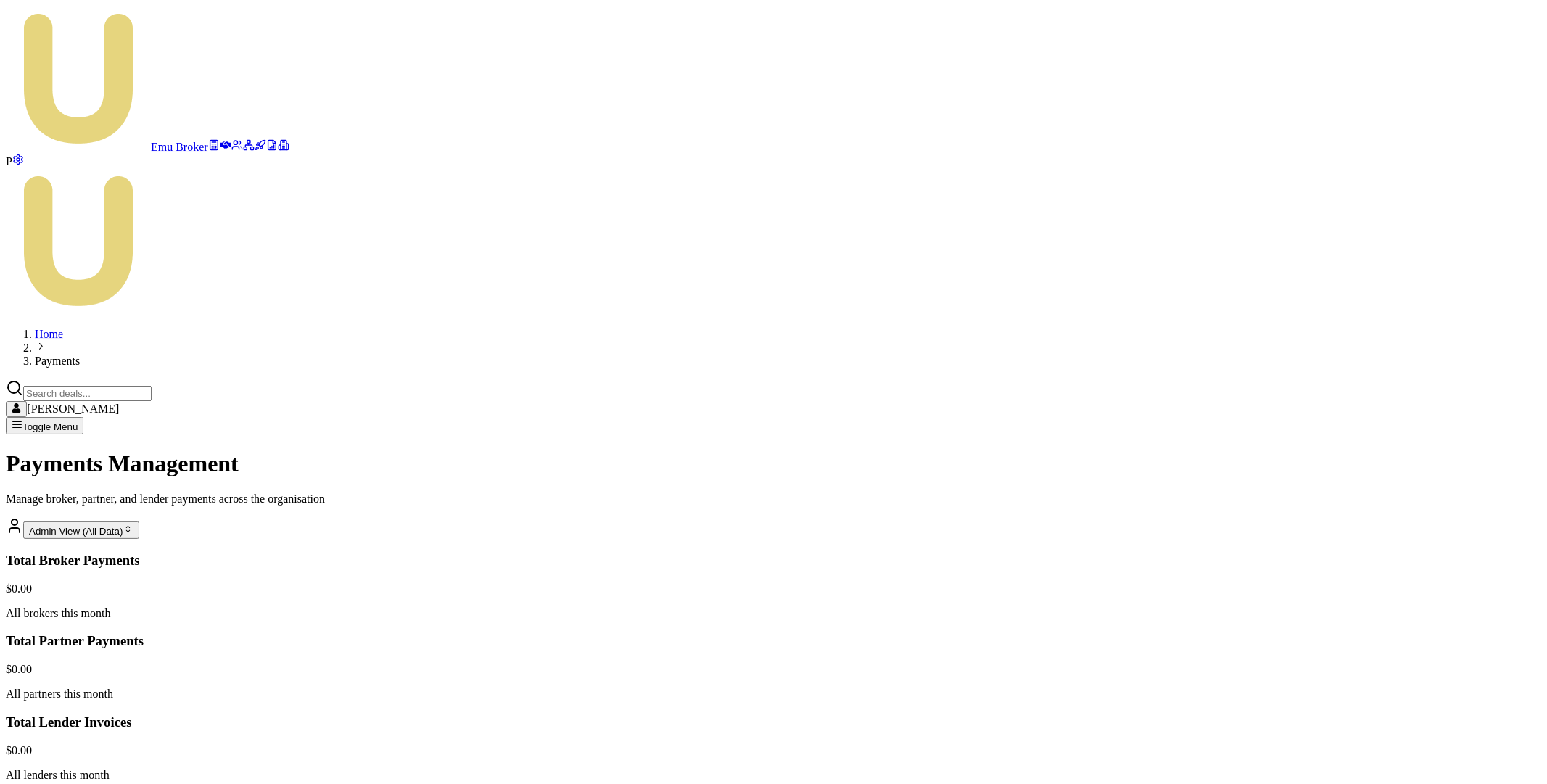
click at [324, 451] on main "Payments Management Manage broker, partner, and lender payments across the orga…" at bounding box center [773, 657] width 1535 height 414
click at [1387, 425] on html "Emu Broker P Home Payments Matt Leeburn Toggle Menu Payments Management Manage …" at bounding box center [774, 626] width 1547 height 1252
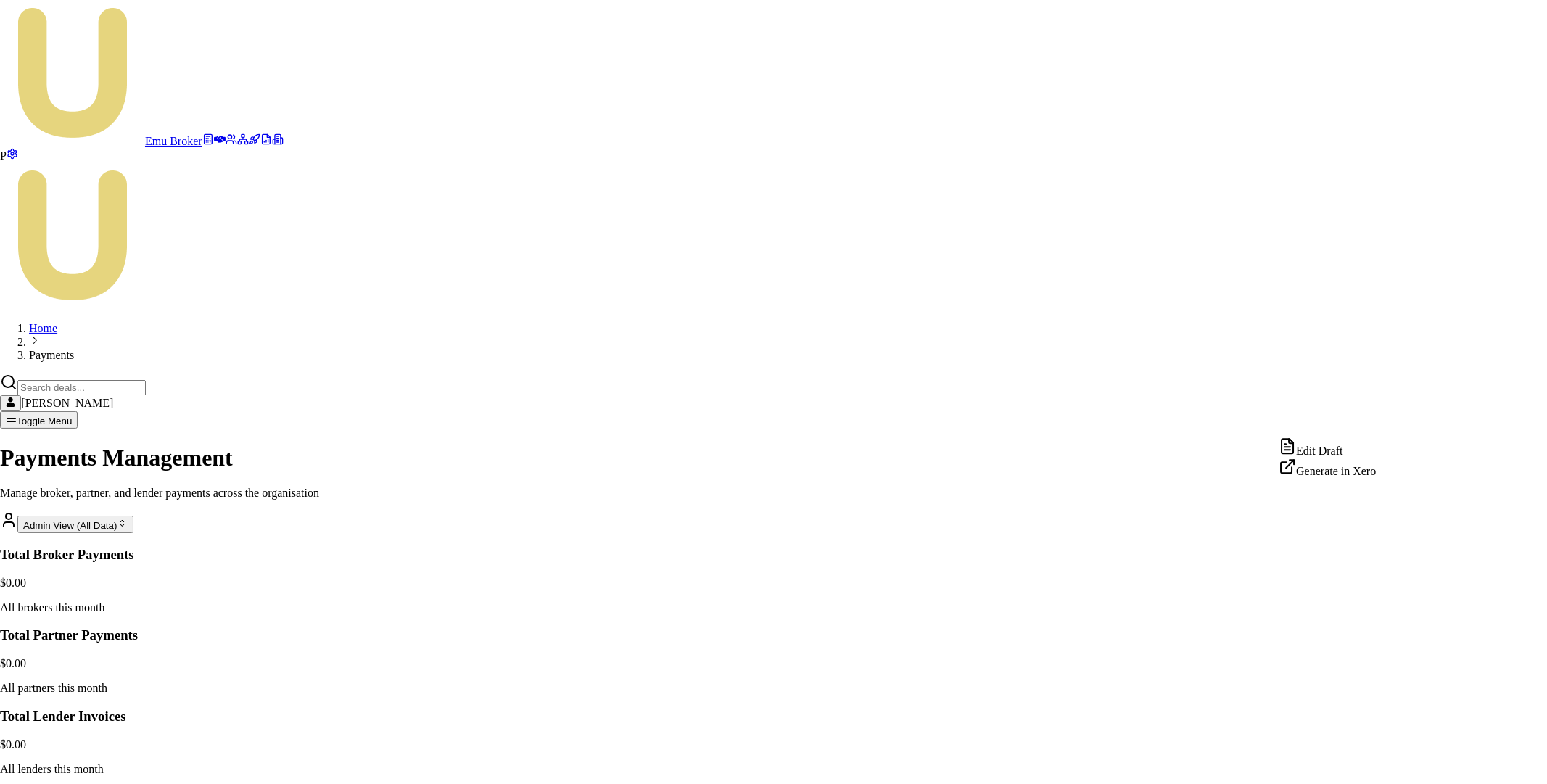
click at [1343, 450] on div "Edit Draft" at bounding box center [1327, 447] width 97 height 20
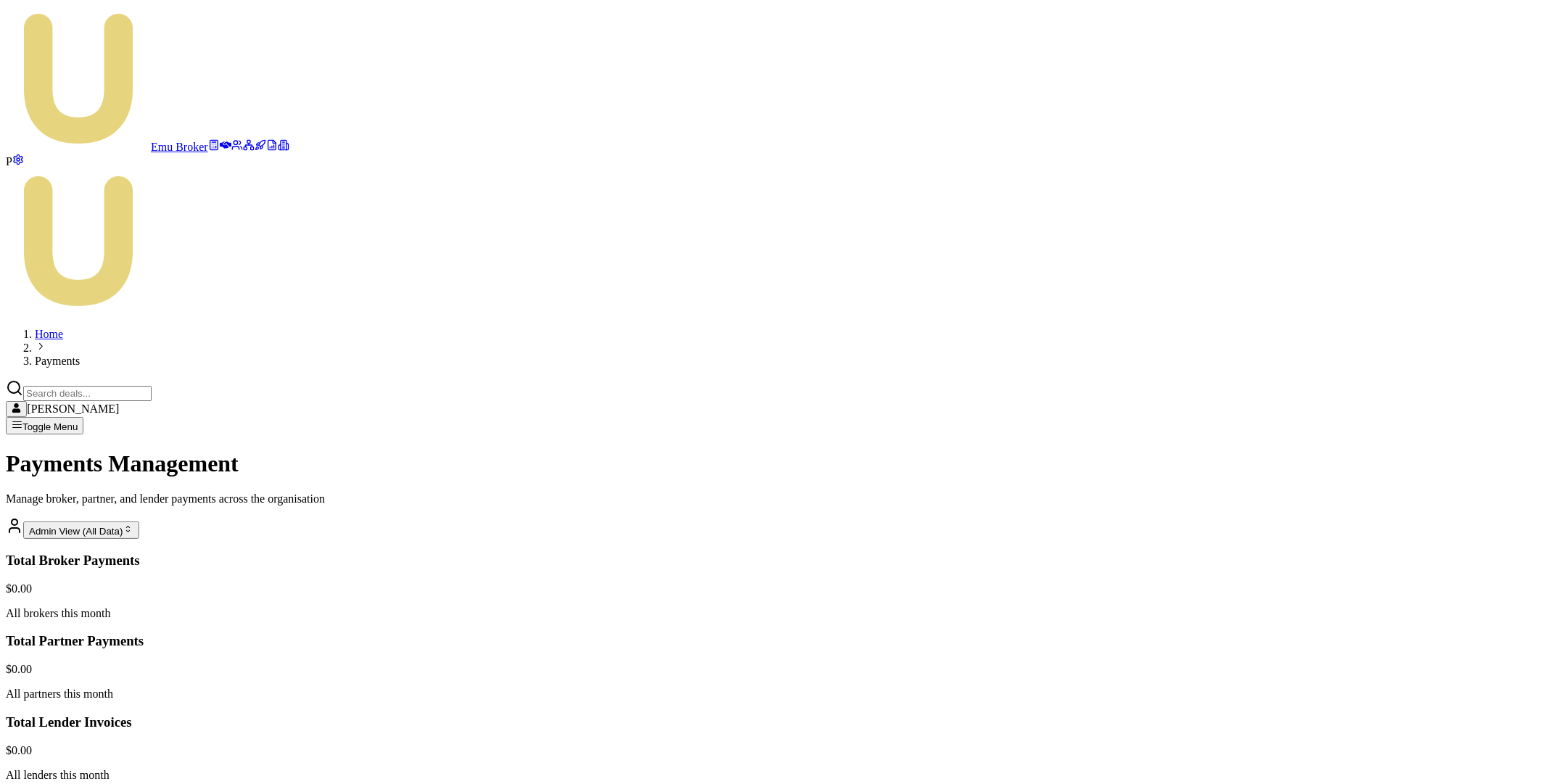
click at [1381, 418] on html "Emu Broker P Home Payments [PERSON_NAME] Toggle Menu Payments Management Manage…" at bounding box center [774, 626] width 1547 height 1252
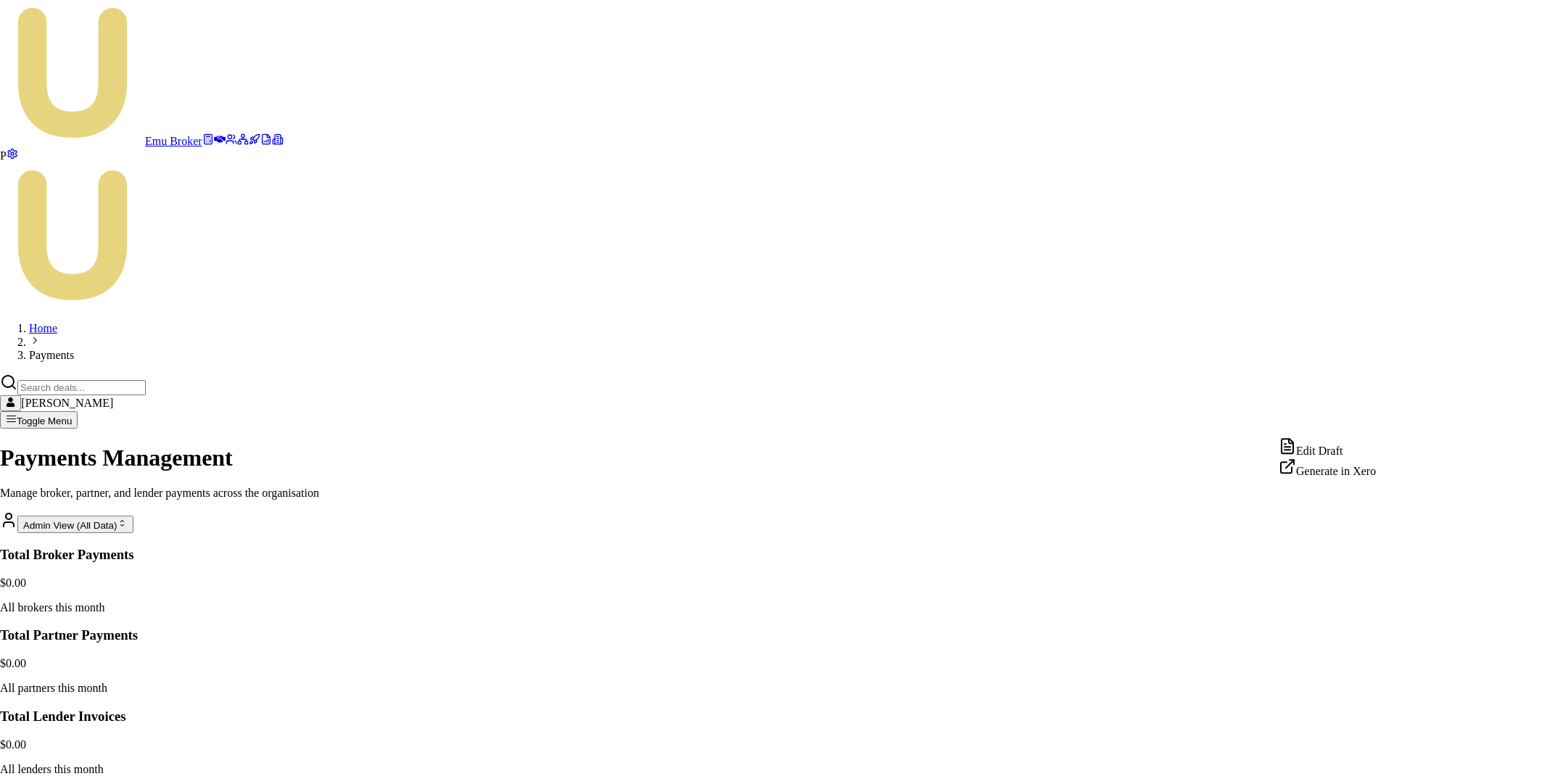
click at [1339, 449] on div "Edit Draft" at bounding box center [1327, 447] width 97 height 20
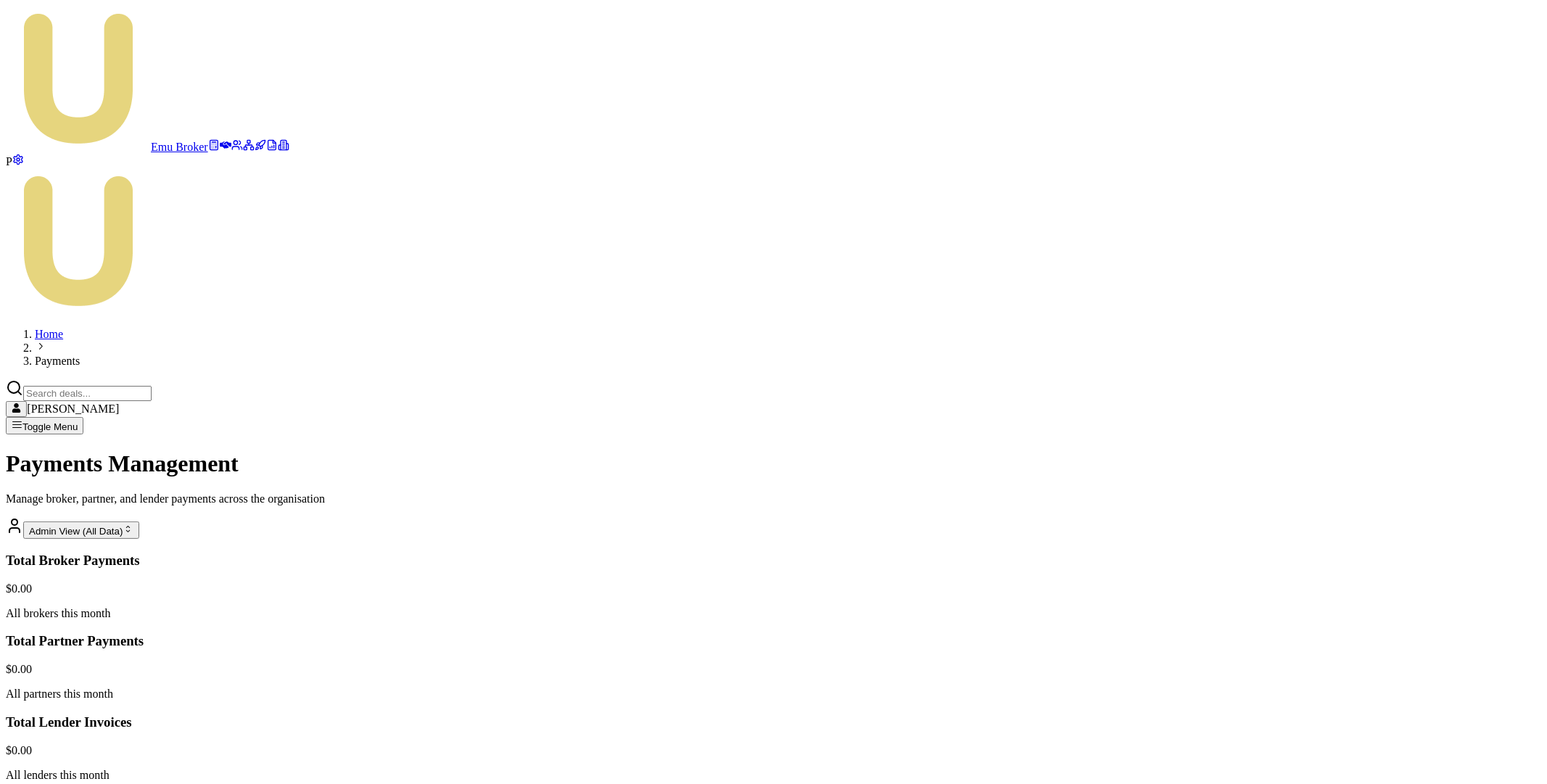
click at [1385, 415] on html "Emu Broker P Home Payments [PERSON_NAME] Toggle Menu Payments Management Manage…" at bounding box center [774, 626] width 1547 height 1252
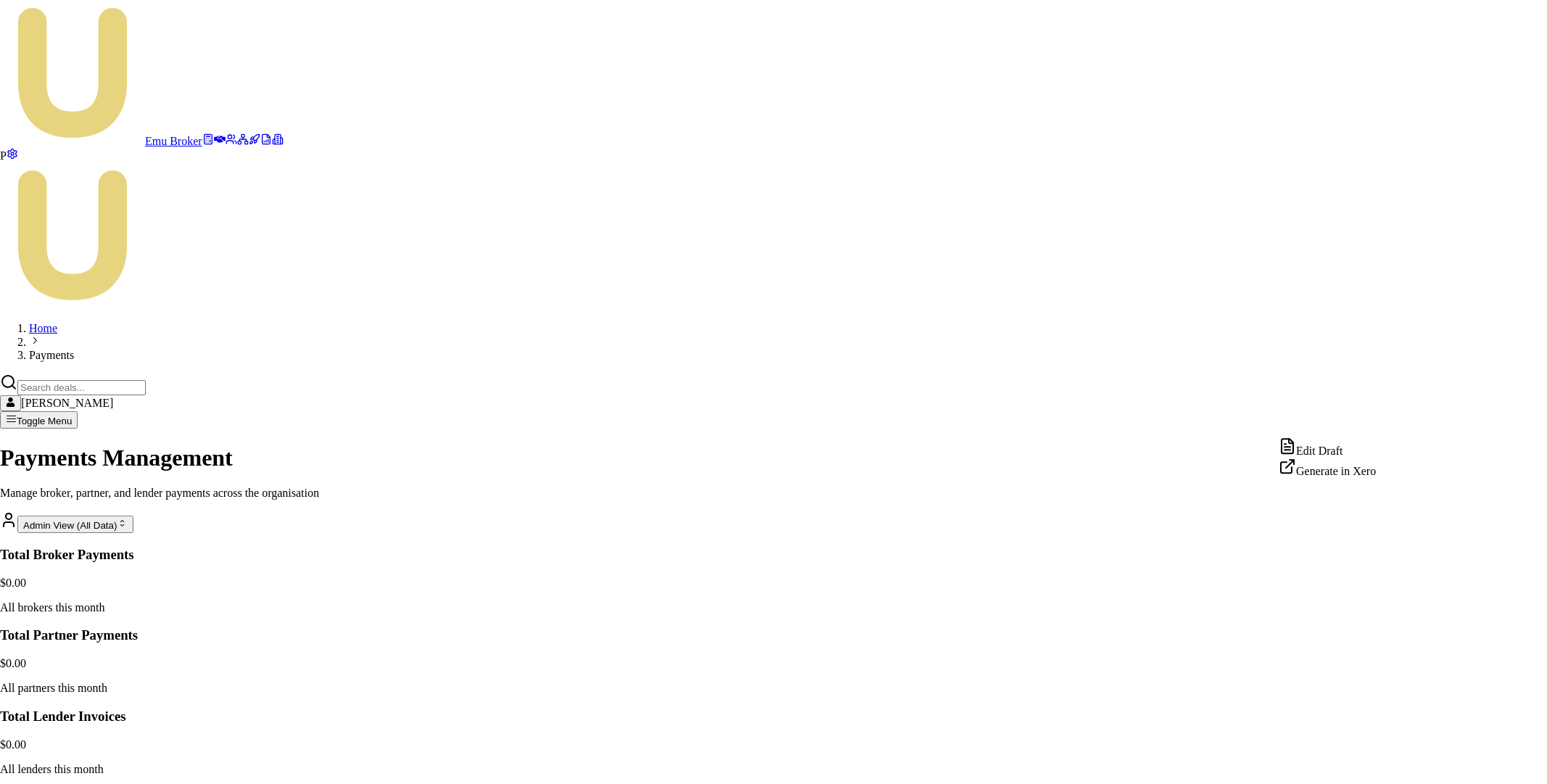
click at [1341, 452] on div "Edit Draft" at bounding box center [1327, 447] width 97 height 20
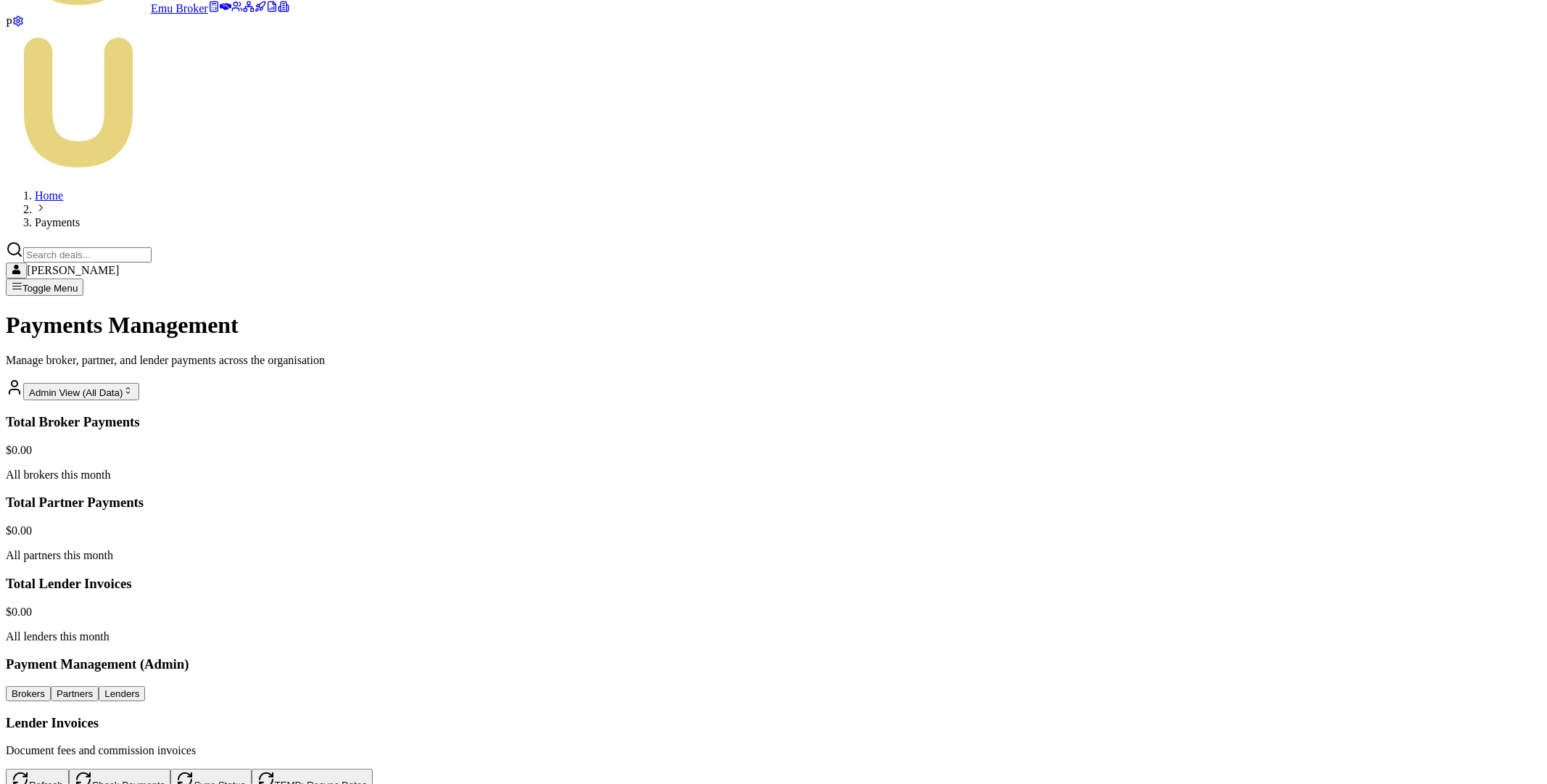
scroll to position [140, 0]
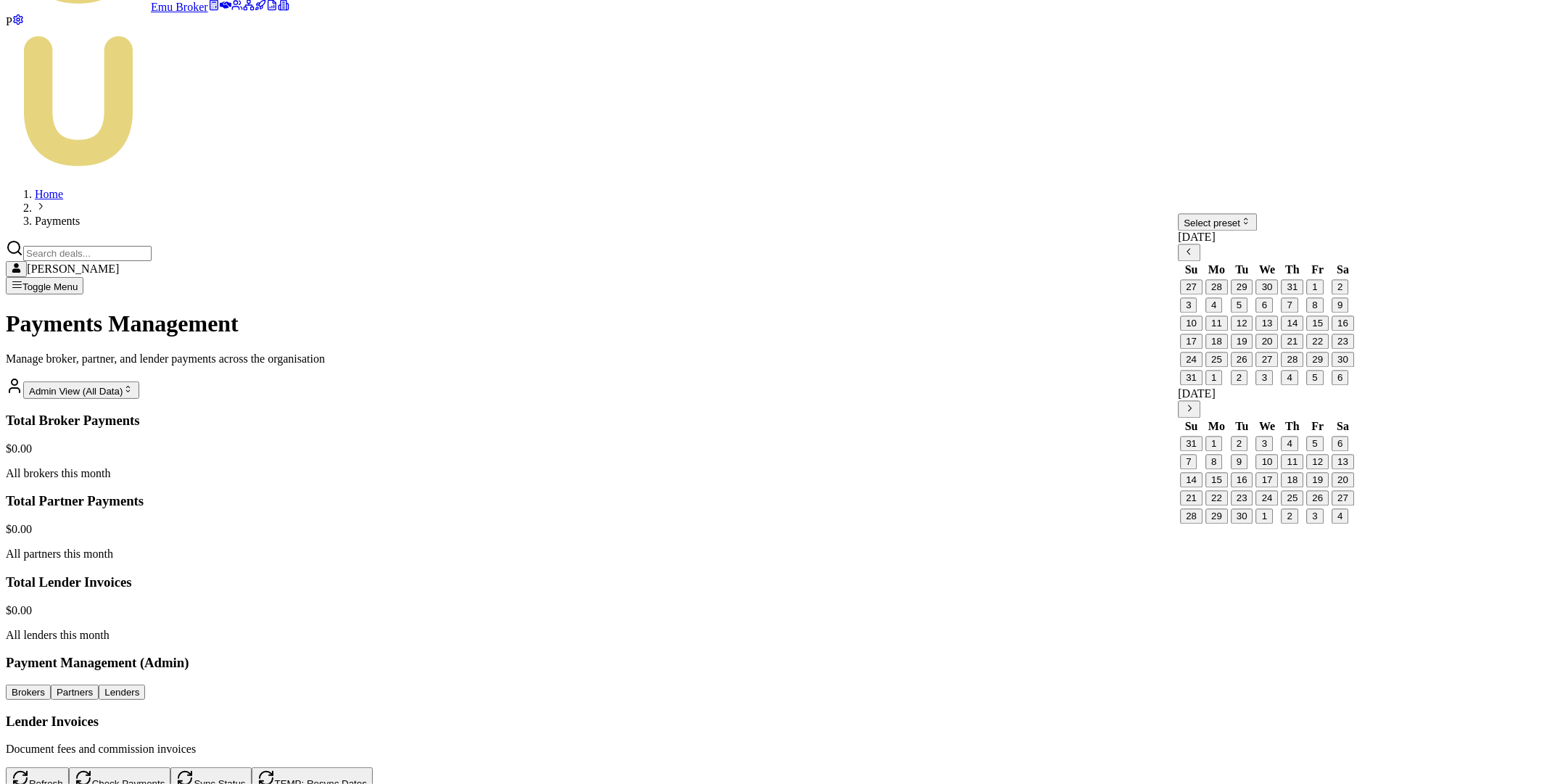
click at [1194, 257] on icon "Go to previous month" at bounding box center [1189, 250] width 10 height 10
click at [1247, 295] on button "1" at bounding box center [1239, 287] width 17 height 15
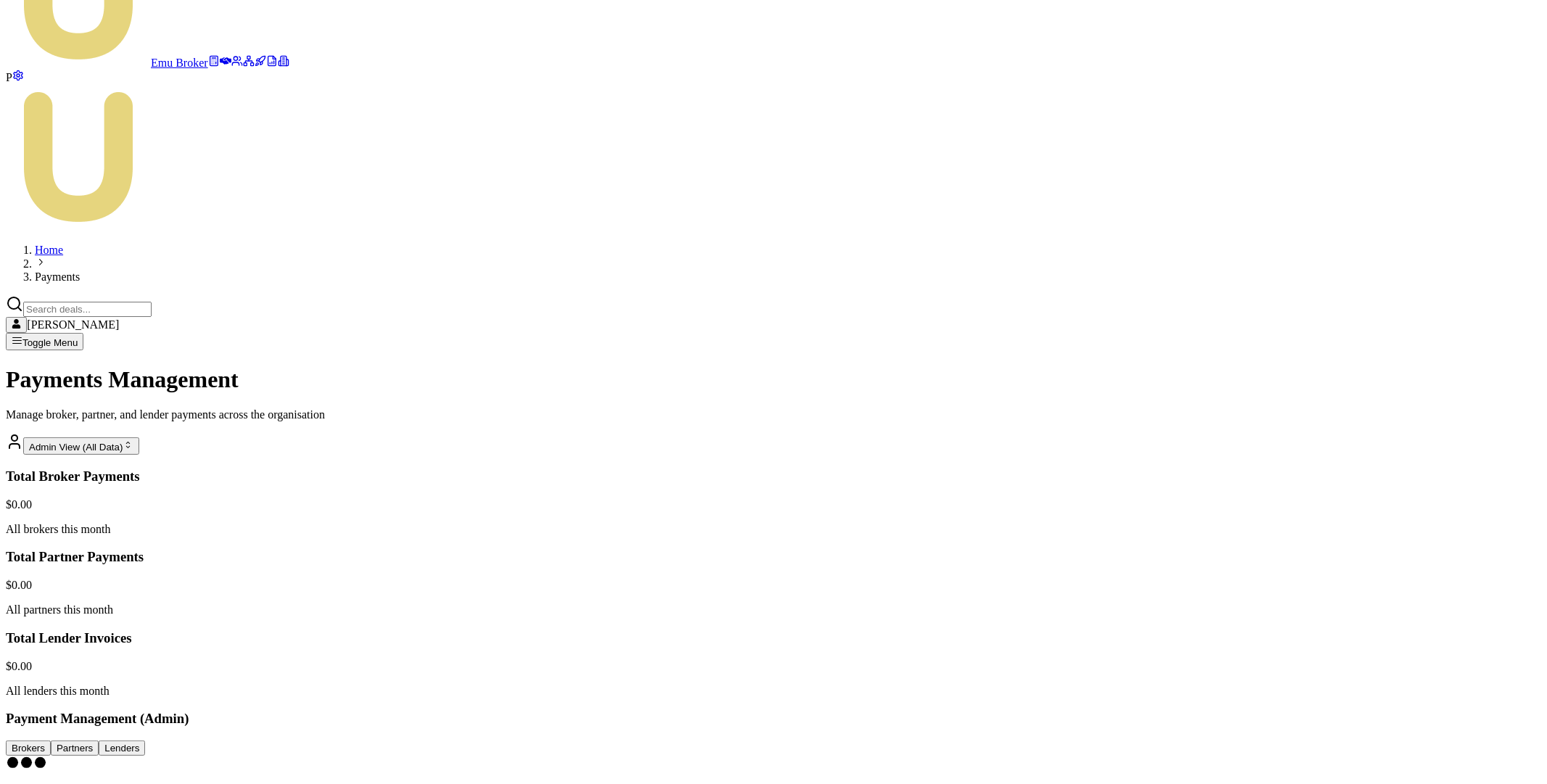
scroll to position [0, 0]
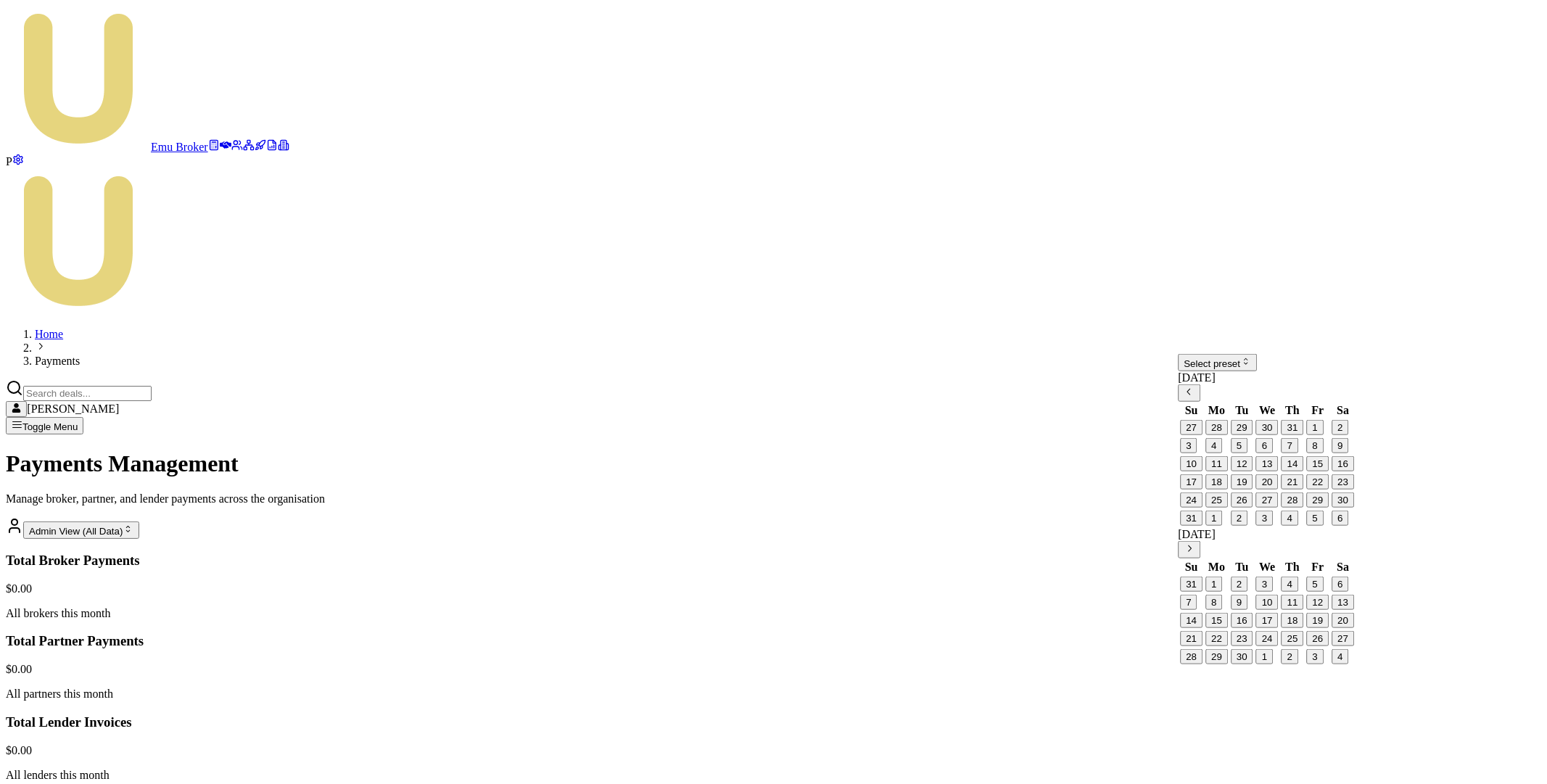
click at [1194, 397] on icon "Go to previous month" at bounding box center [1189, 392] width 10 height 10
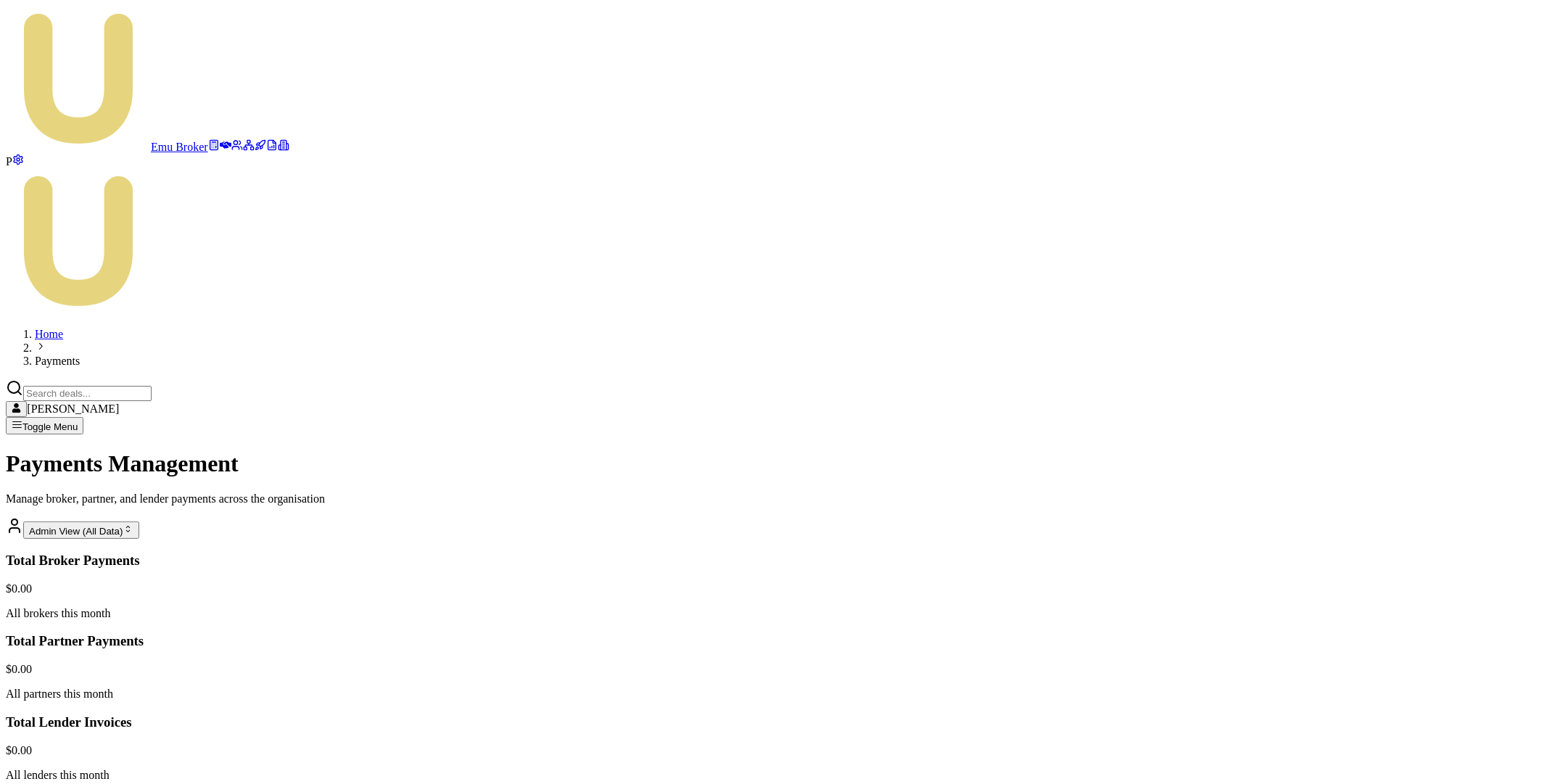
drag, startPoint x: 101, startPoint y: 385, endPoint x: 1416, endPoint y: 657, distance: 1342.8
copy table "Broker Week Ending Deals Gross Payment Service Fee Net Payment Status Actions R…"
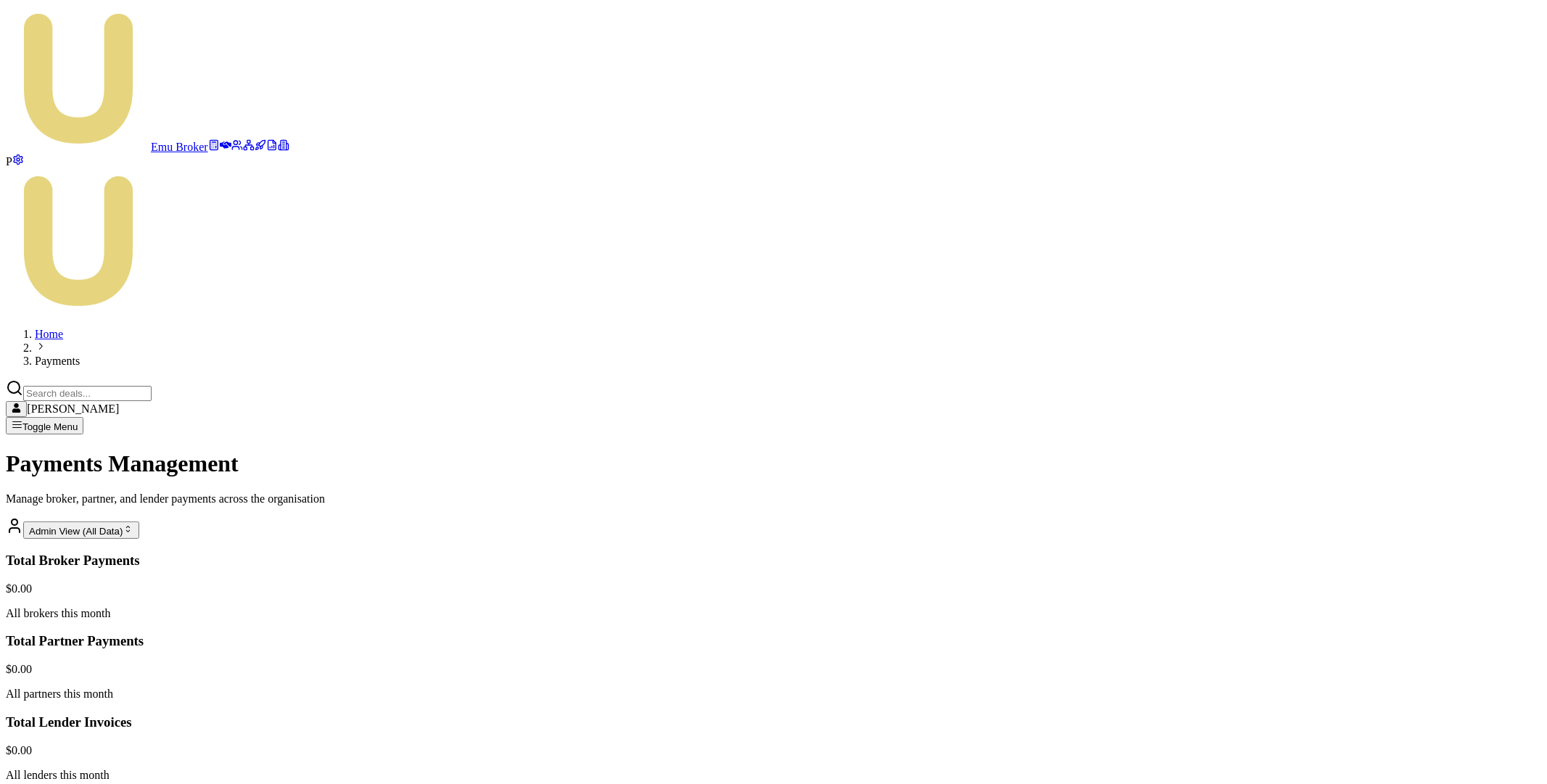
click at [1378, 655] on html "Emu Broker P Home Payments [PERSON_NAME] Toggle Menu Payments Management Manage…" at bounding box center [774, 626] width 1547 height 1252
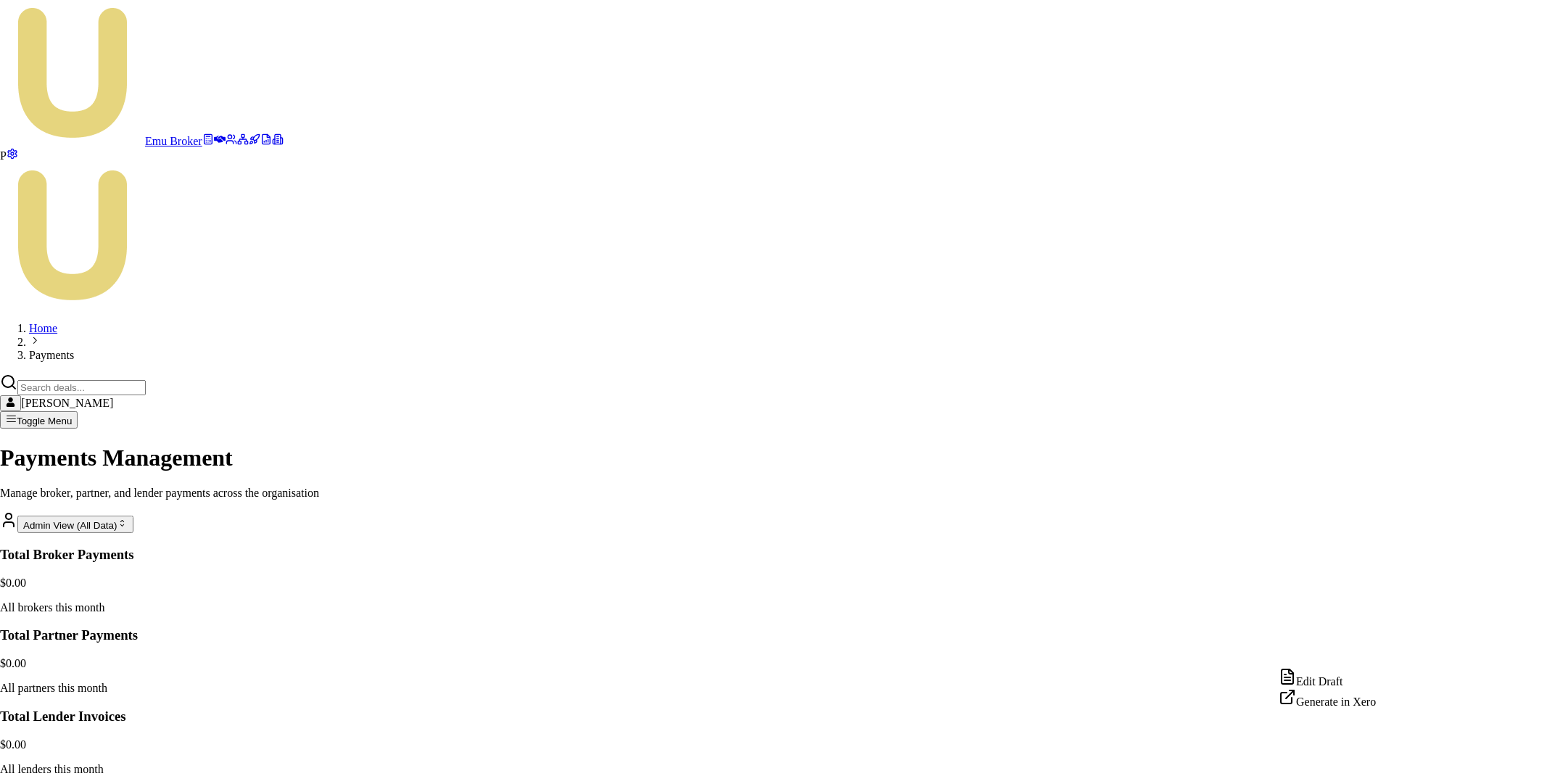
click at [1356, 671] on div "Edit Draft Generate in Xero" at bounding box center [1327, 688] width 97 height 40
click at [1343, 681] on div "Edit Draft" at bounding box center [1327, 677] width 97 height 20
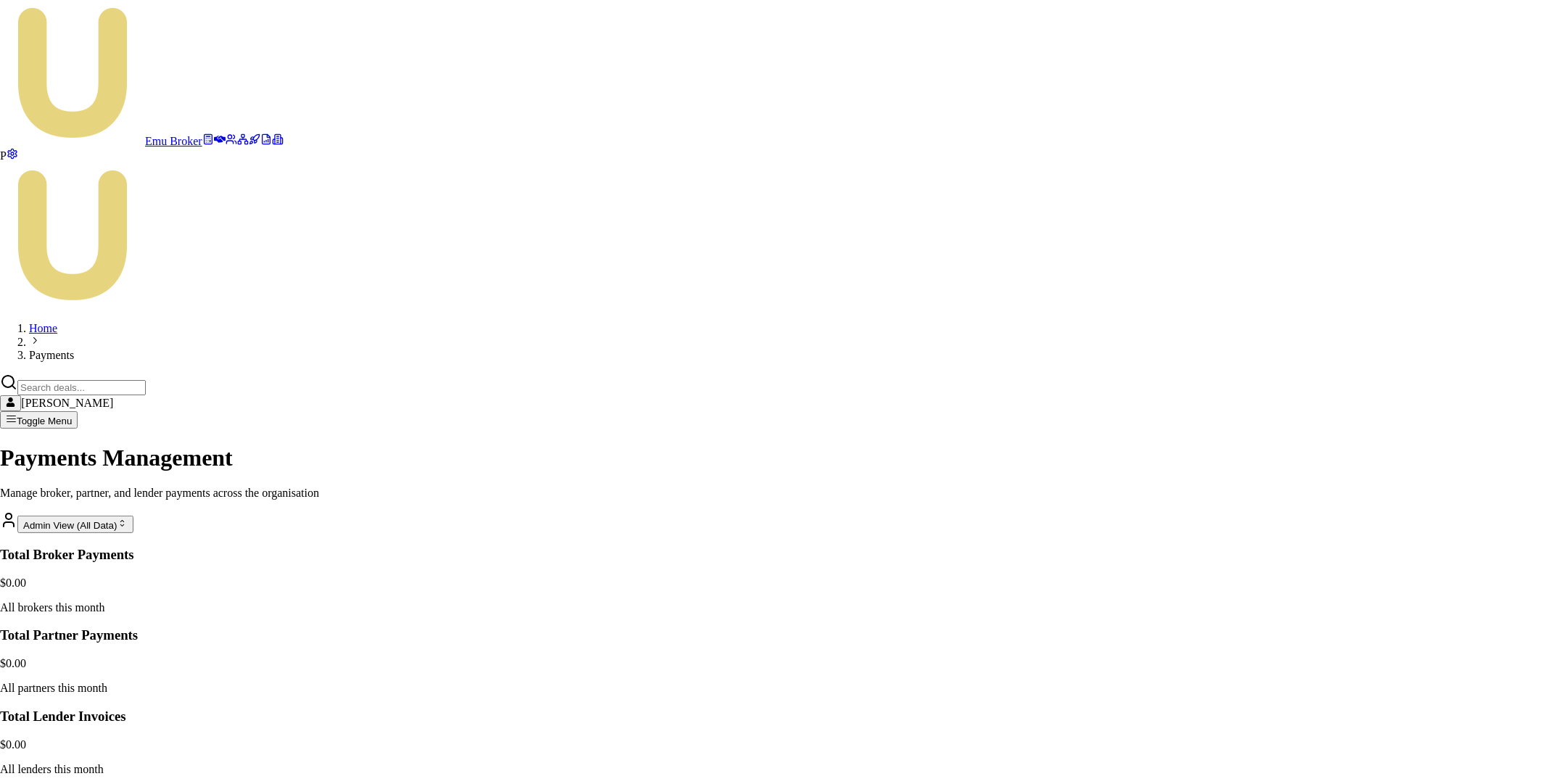
click at [1389, 655] on html "Emu Broker P Home Payments Matt Leeburn Toggle Menu Payments Management Manage …" at bounding box center [774, 623] width 1547 height 1247
click at [1357, 680] on div "Edit Draft" at bounding box center [1327, 677] width 97 height 20
click at [1381, 616] on html "Emu Broker P Home Payments Matt Leeburn Toggle Menu Payments Management Manage …" at bounding box center [774, 623] width 1547 height 1247
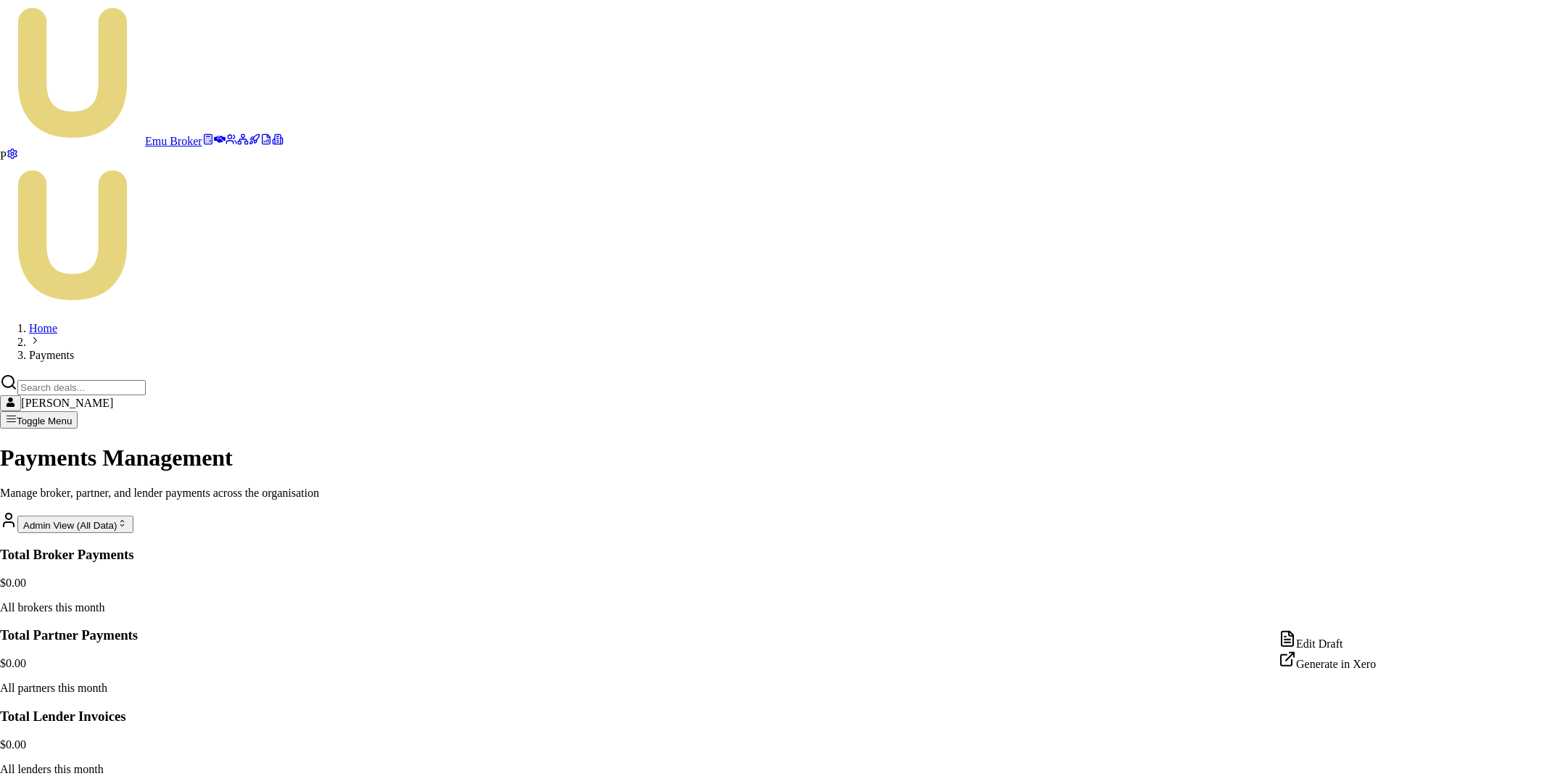
click at [1340, 639] on div "Edit Draft" at bounding box center [1327, 639] width 97 height 20
drag, startPoint x: 478, startPoint y: 377, endPoint x: 551, endPoint y: 379, distance: 73.0
copy td "D-QJ3ADPLNMT"
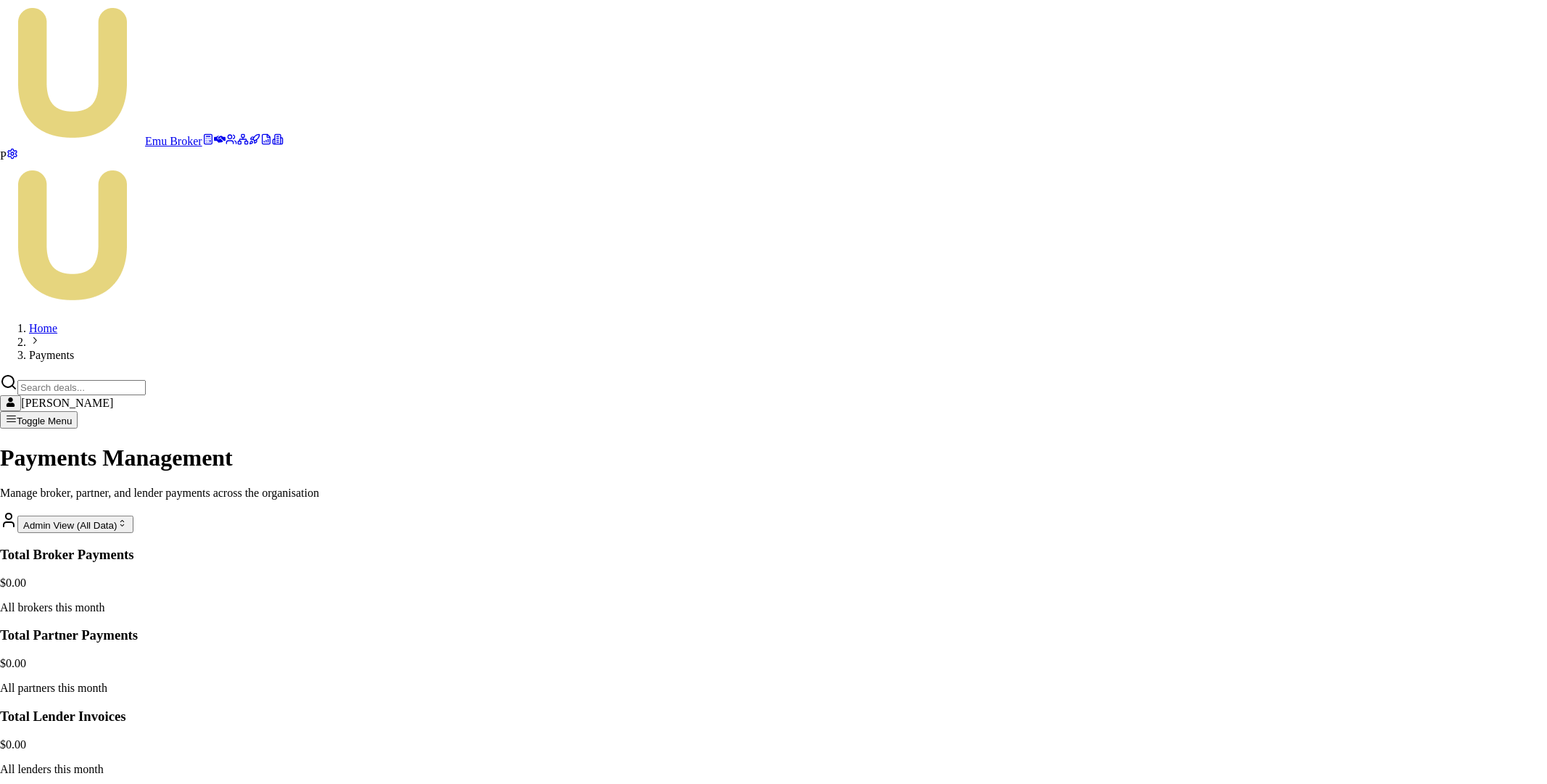
click at [1387, 616] on html "Emu Broker P Home Payments Matt Leeburn Toggle Menu Payments Management Manage …" at bounding box center [774, 623] width 1547 height 1247
click at [1357, 644] on div "Edit Draft" at bounding box center [1327, 639] width 97 height 20
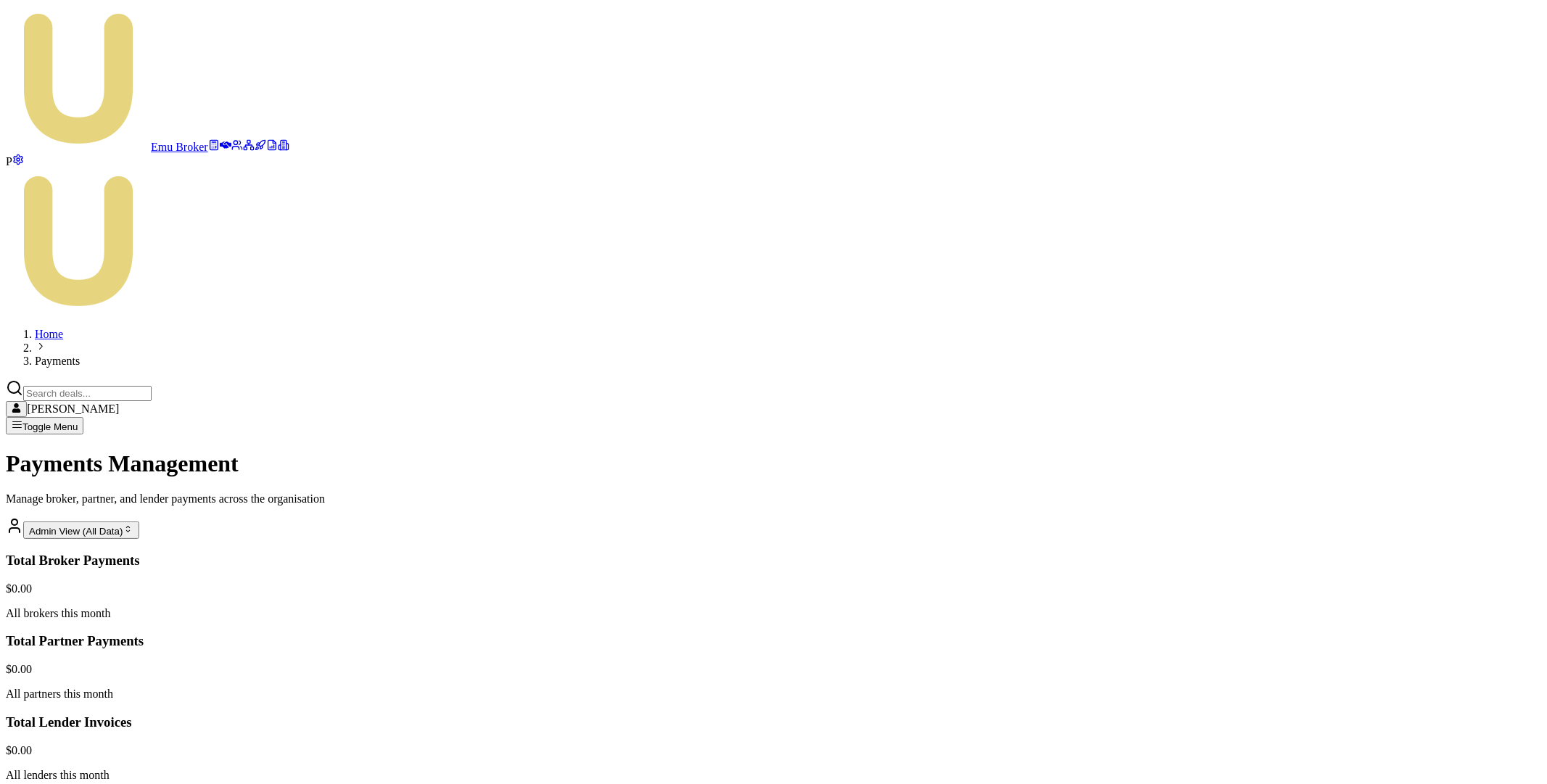
click at [152, 386] on input "Search deals" at bounding box center [87, 393] width 128 height 15
paste input "D-QJ3ADPLNMT"
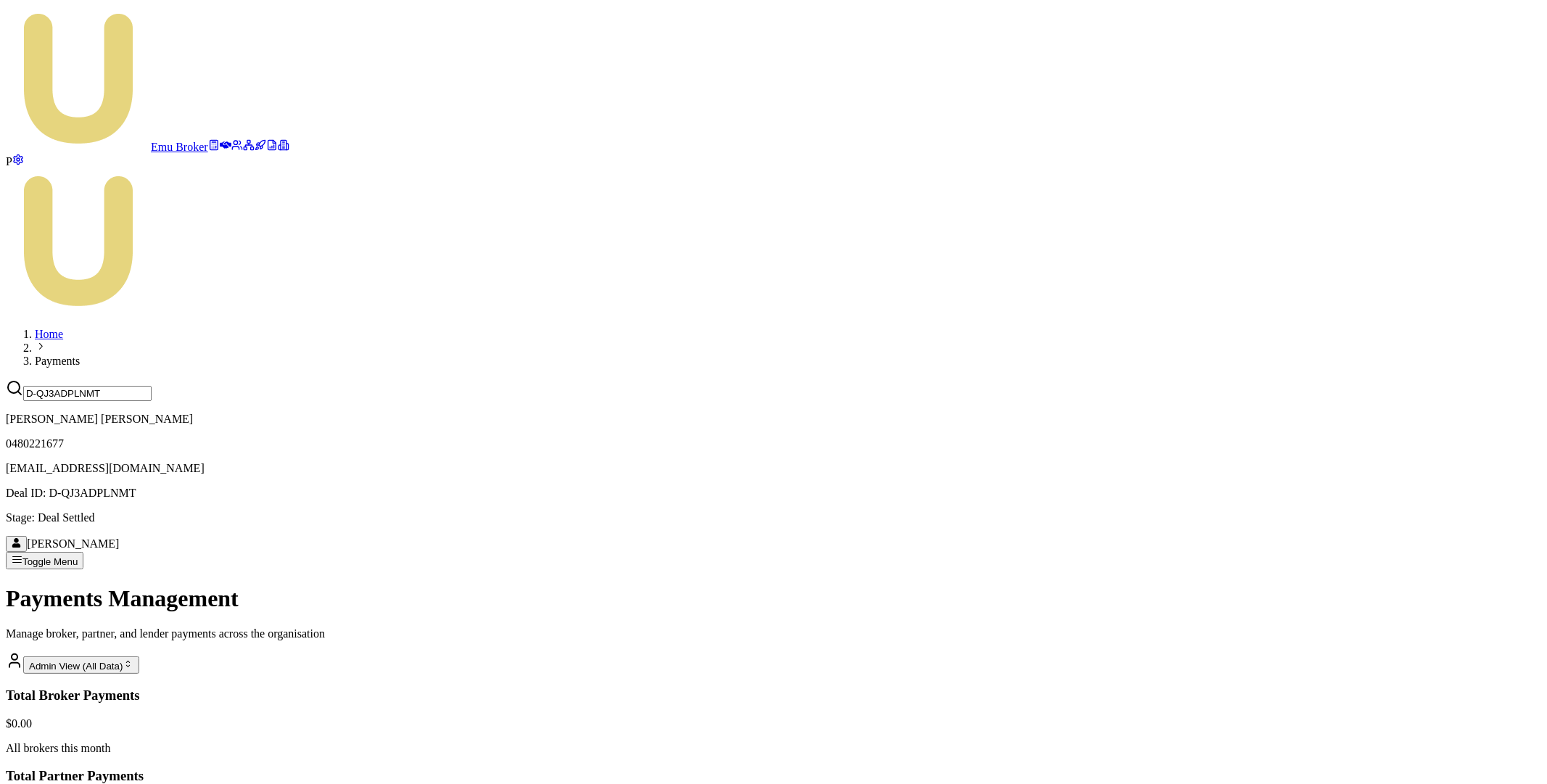
type input "D-QJ3ADPLNMT"
click at [1251, 438] on p "0480221677" at bounding box center [773, 444] width 1535 height 13
